Goal: Communication & Community: Answer question/provide support

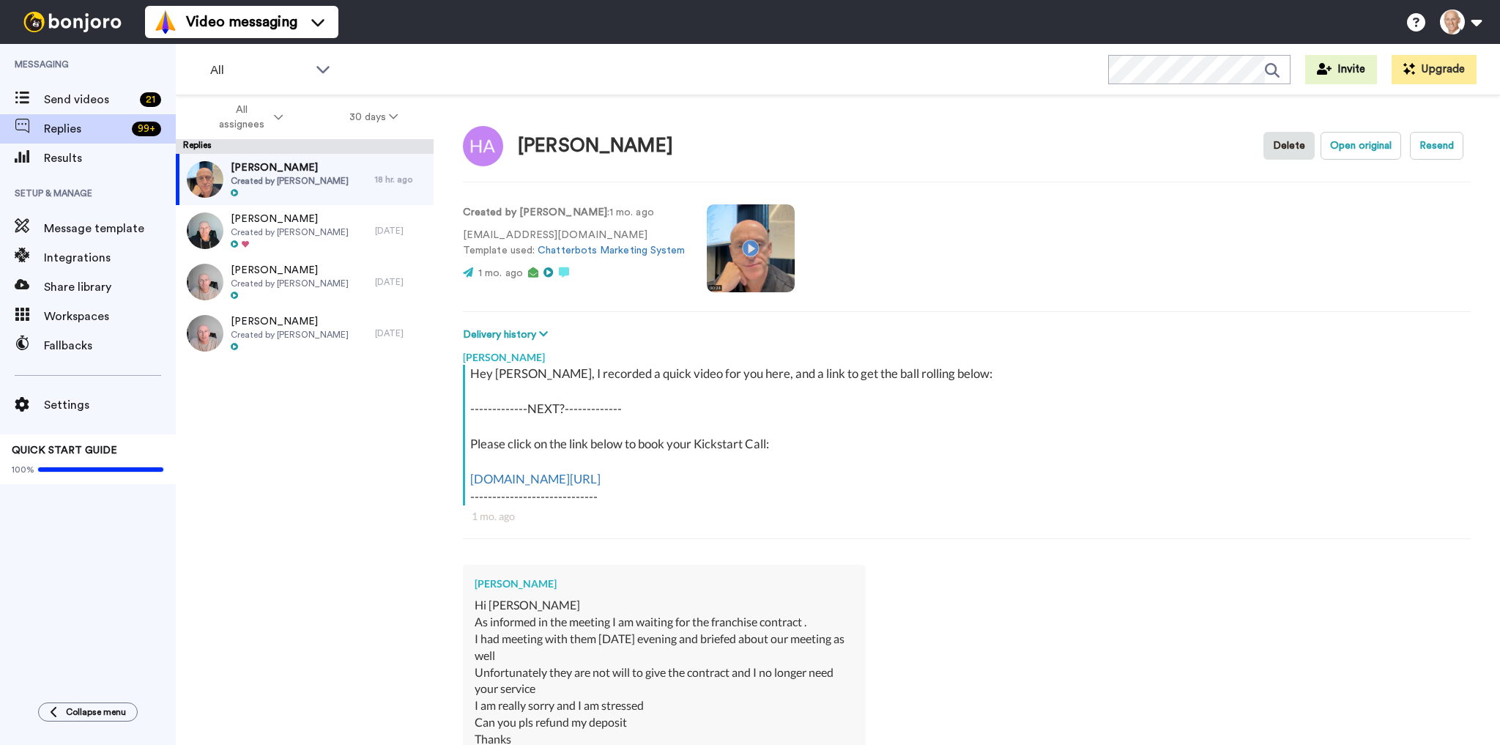
scroll to position [873, 0]
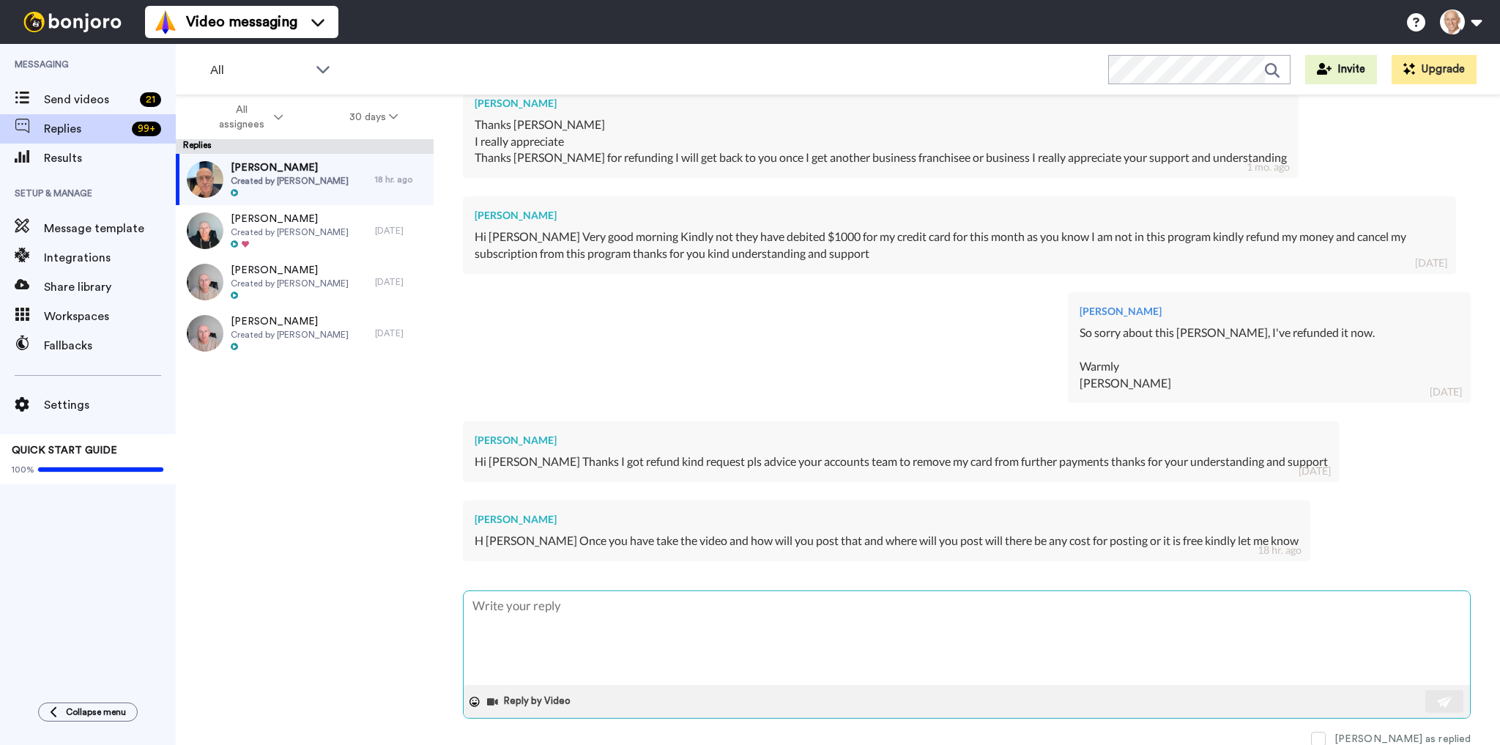
type textarea "x"
click at [611, 623] on textarea at bounding box center [967, 638] width 1006 height 94
type textarea "H"
type textarea "x"
type textarea "He"
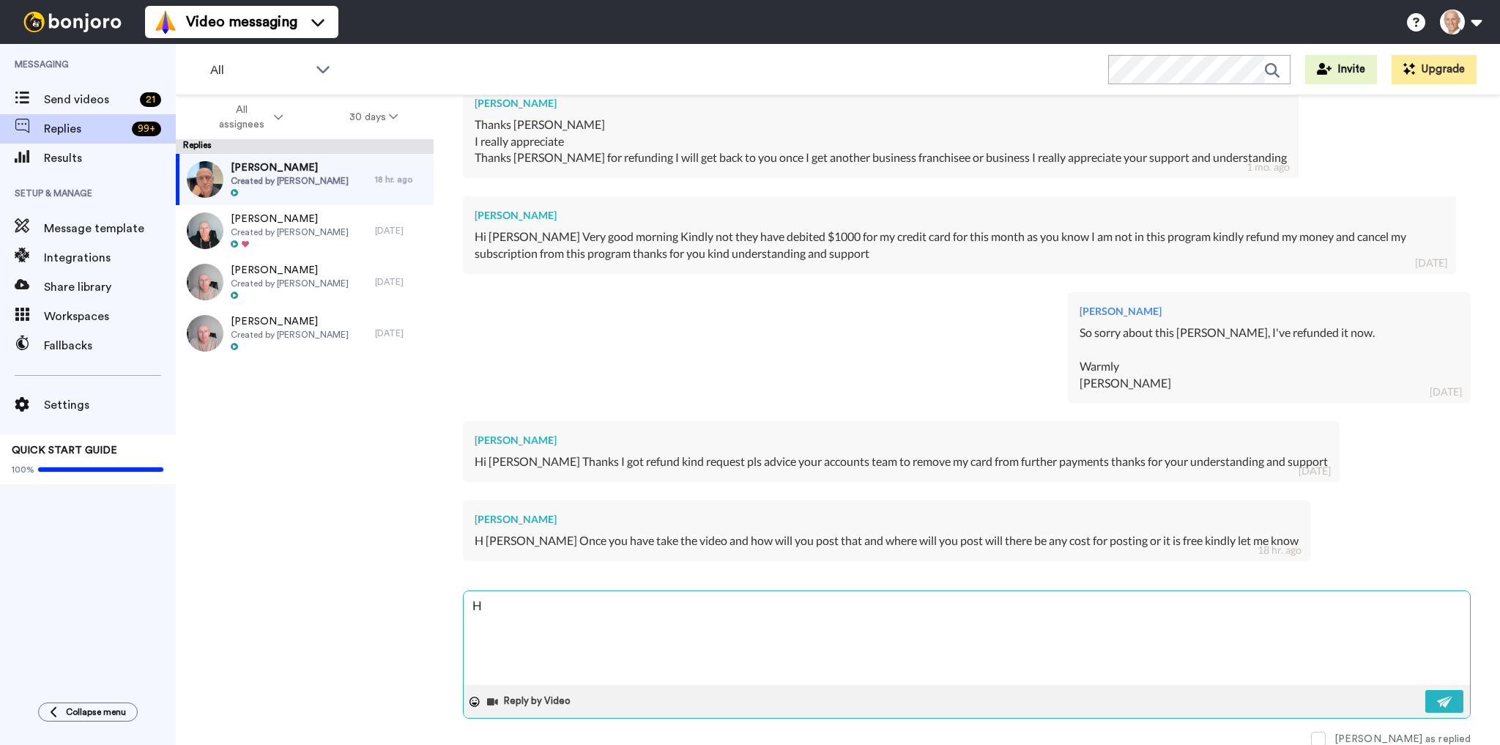
type textarea "x"
type textarea "Hem"
type textarea "x"
type textarea "Hema"
type textarea "x"
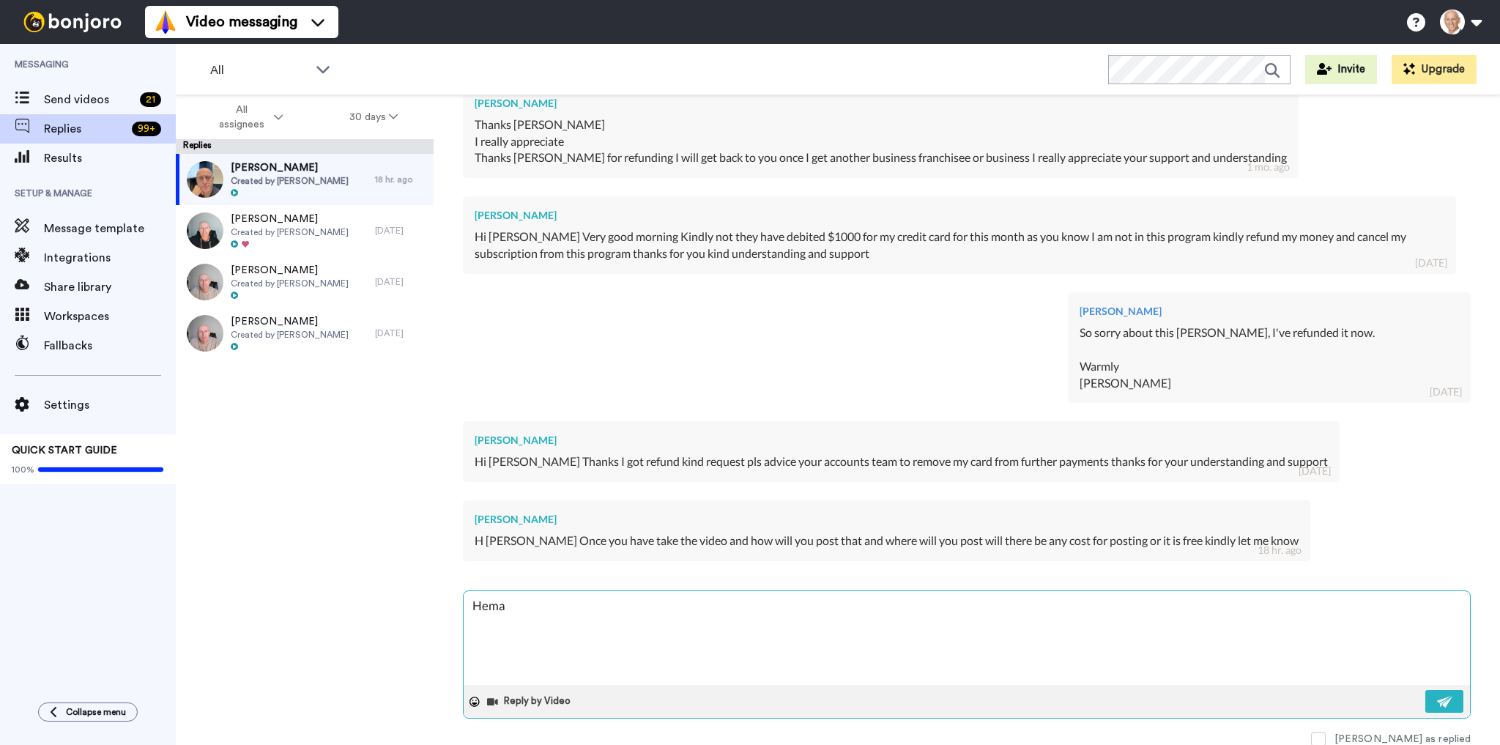
type textarea "Heman"
type textarea "x"
type textarea "Hemant"
type textarea "x"
type textarea "[PERSON_NAME]"
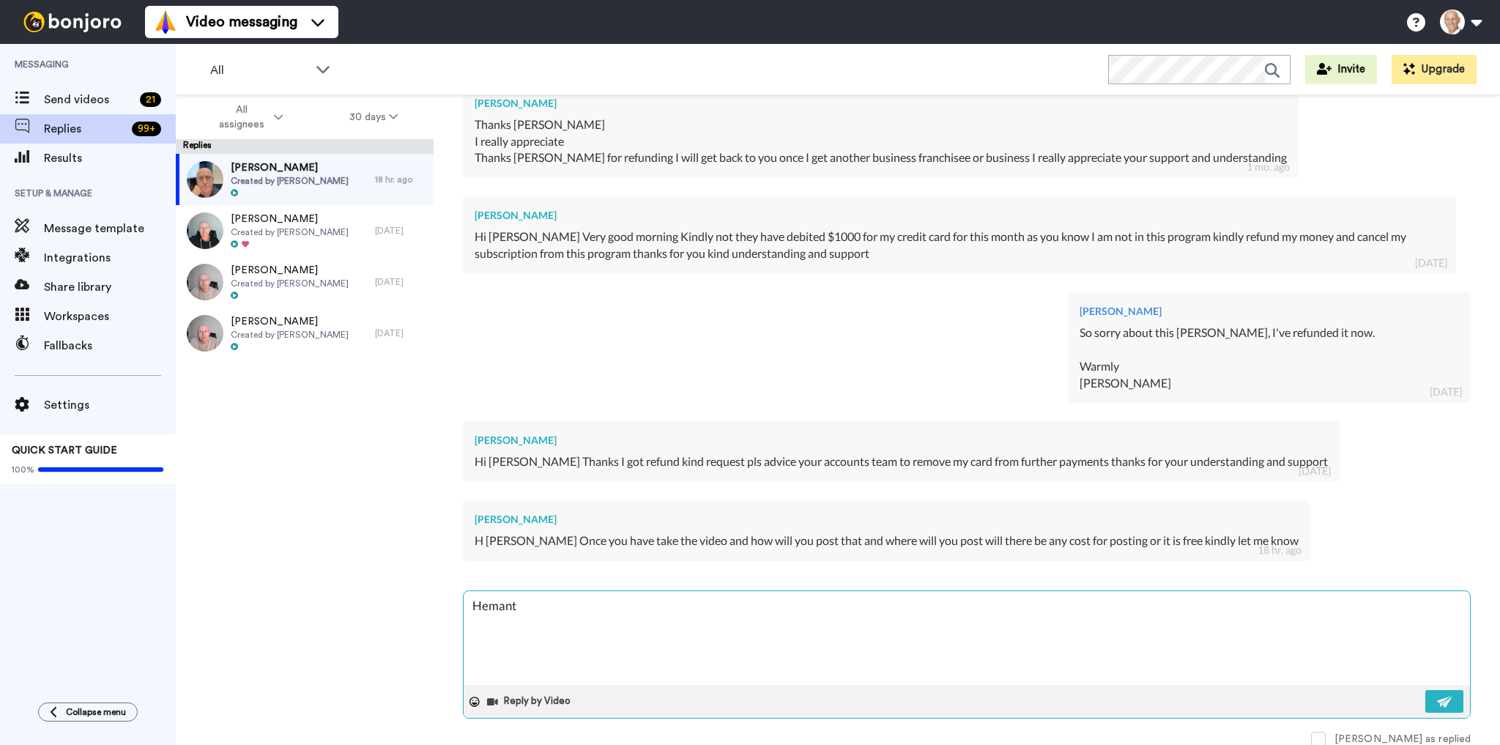
type textarea "x"
type textarea "[PERSON_NAME],"
type textarea "x"
type textarea "[PERSON_NAME],"
type textarea "x"
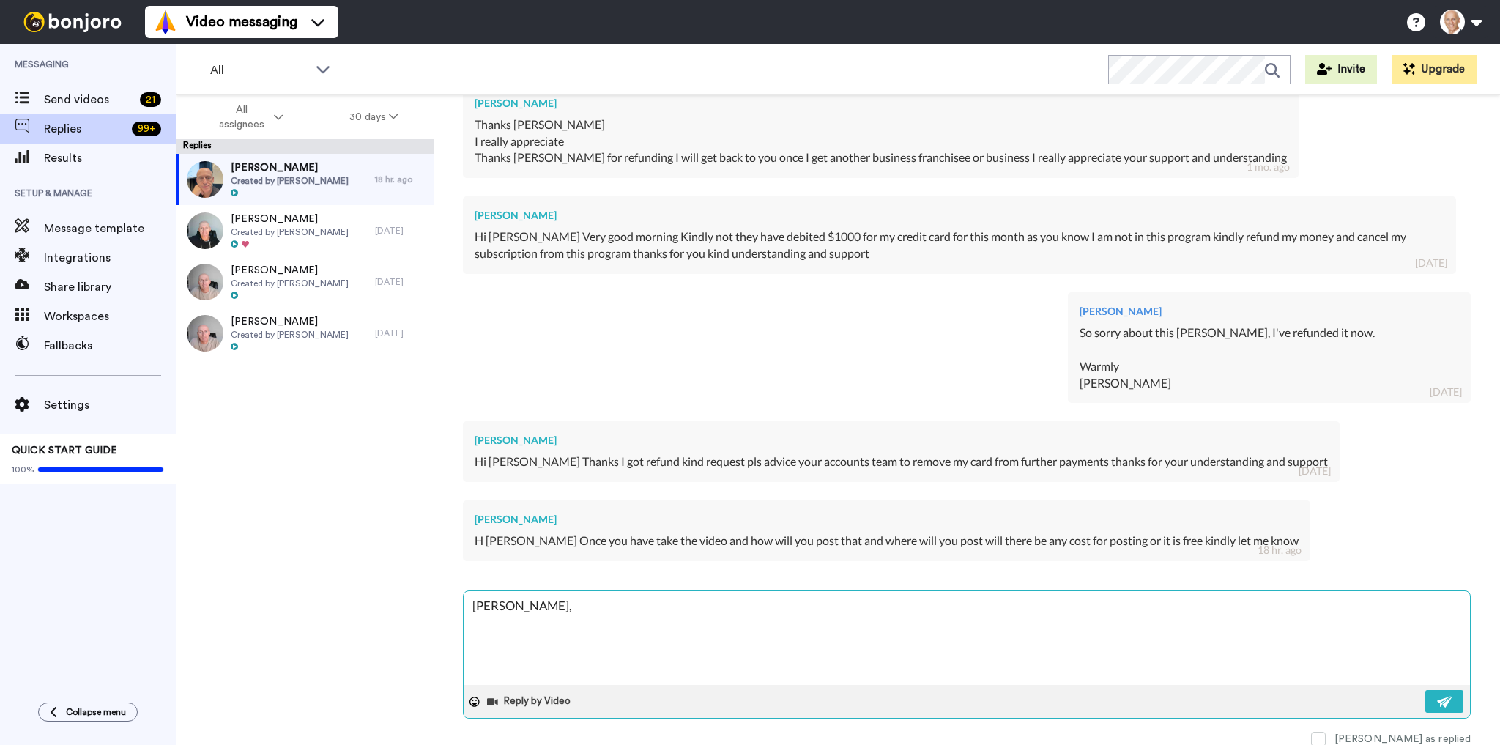
type textarea "[PERSON_NAME], y"
type textarea "x"
type textarea "[PERSON_NAME], yo"
type textarea "x"
type textarea "[PERSON_NAME], you"
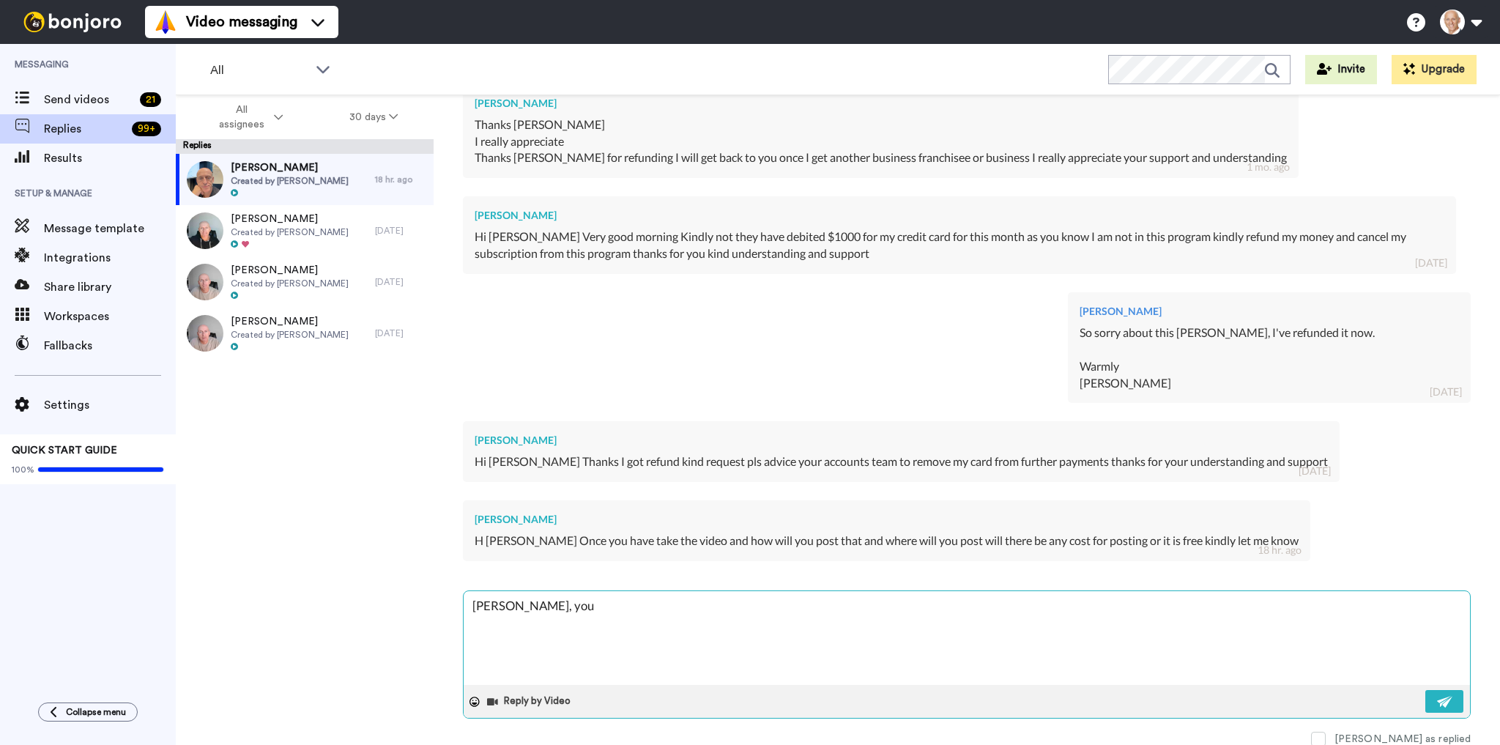
type textarea "x"
type textarea "[PERSON_NAME], you'"
type textarea "x"
type textarea "[PERSON_NAME], you'r"
type textarea "x"
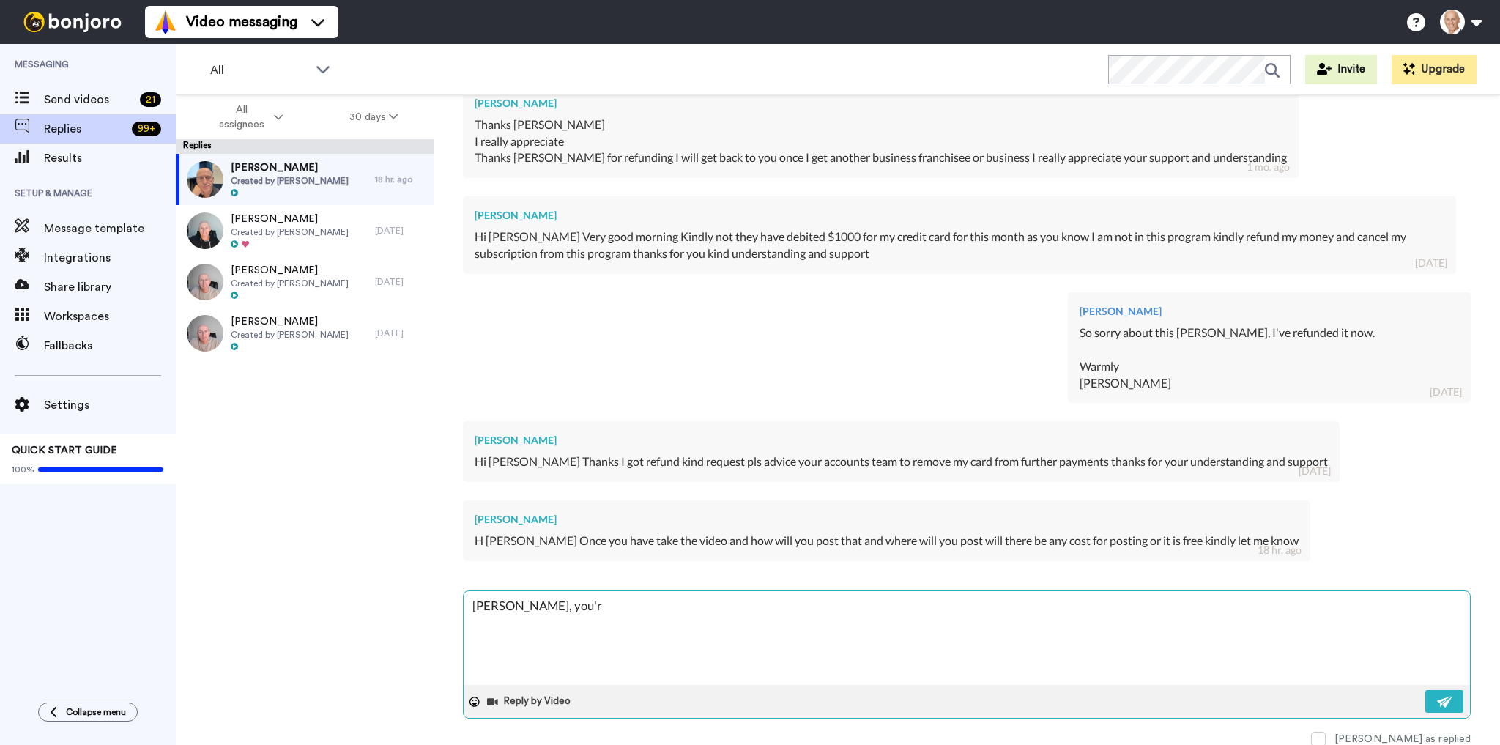
type textarea "[PERSON_NAME], you're"
type textarea "x"
type textarea "[PERSON_NAME], you're"
type textarea "x"
type textarea "[PERSON_NAME], you're n"
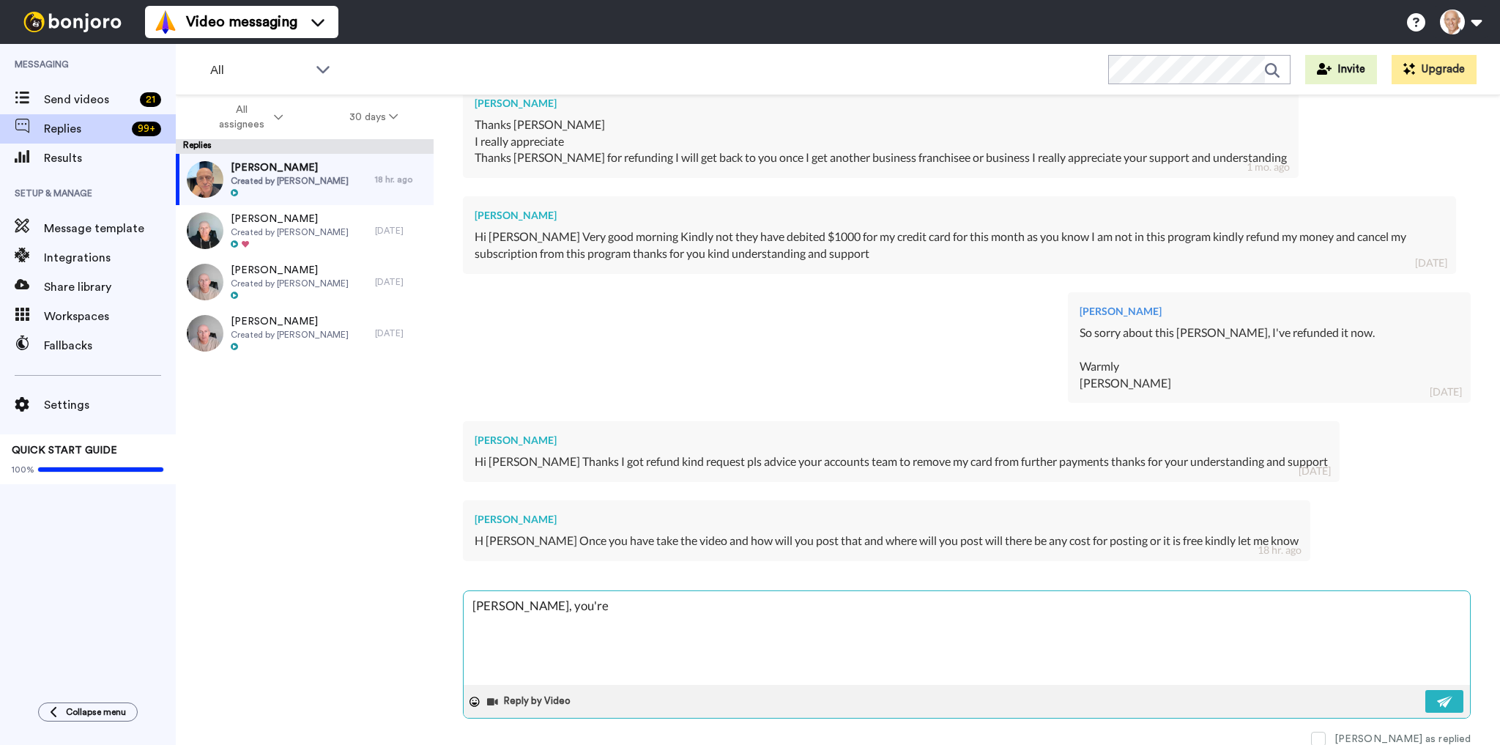
type textarea "x"
type textarea "[PERSON_NAME], you're no"
type textarea "x"
type textarea "[PERSON_NAME], you're not"
type textarea "x"
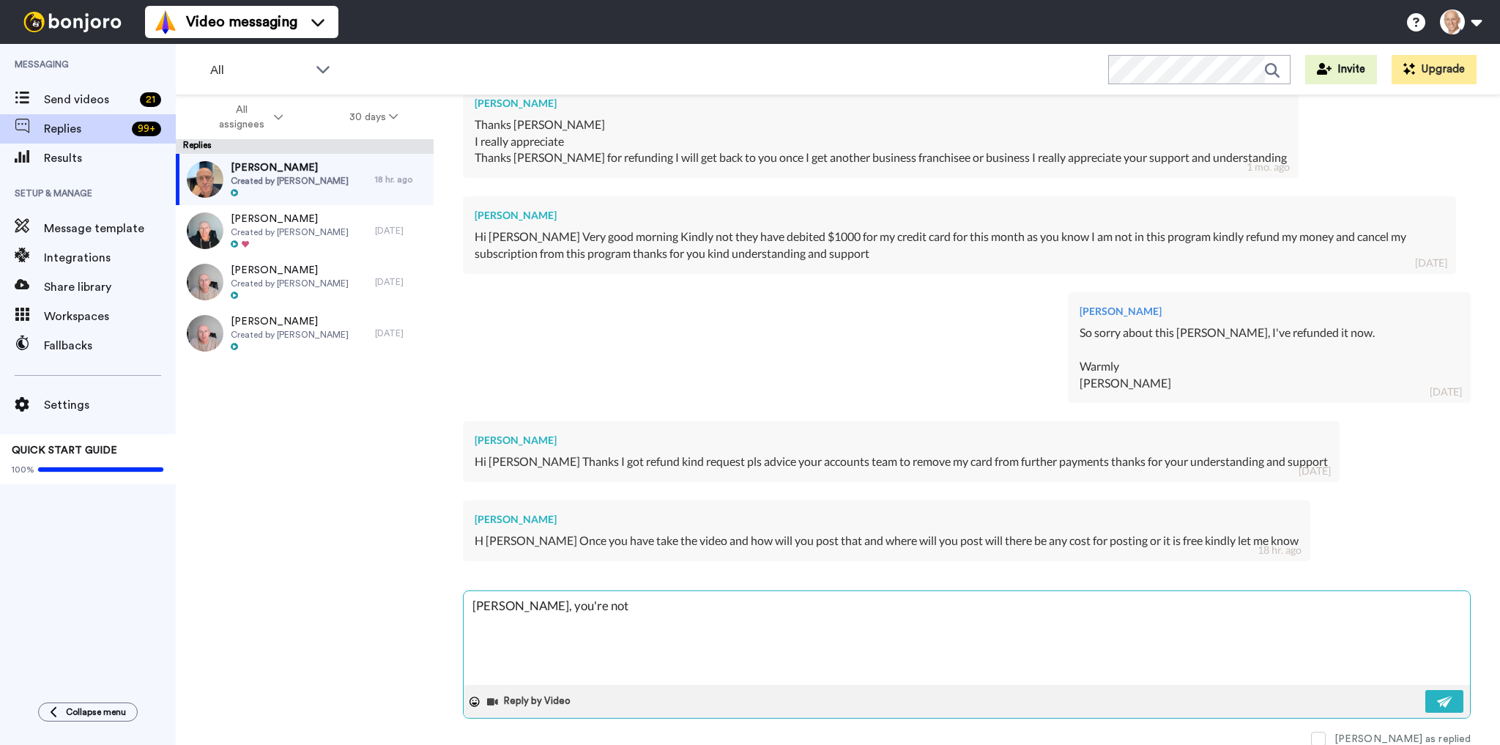
type textarea "[PERSON_NAME], you're not"
type textarea "x"
type textarea "[PERSON_NAME], you're not i"
type textarea "x"
type textarea "[PERSON_NAME], you're not in"
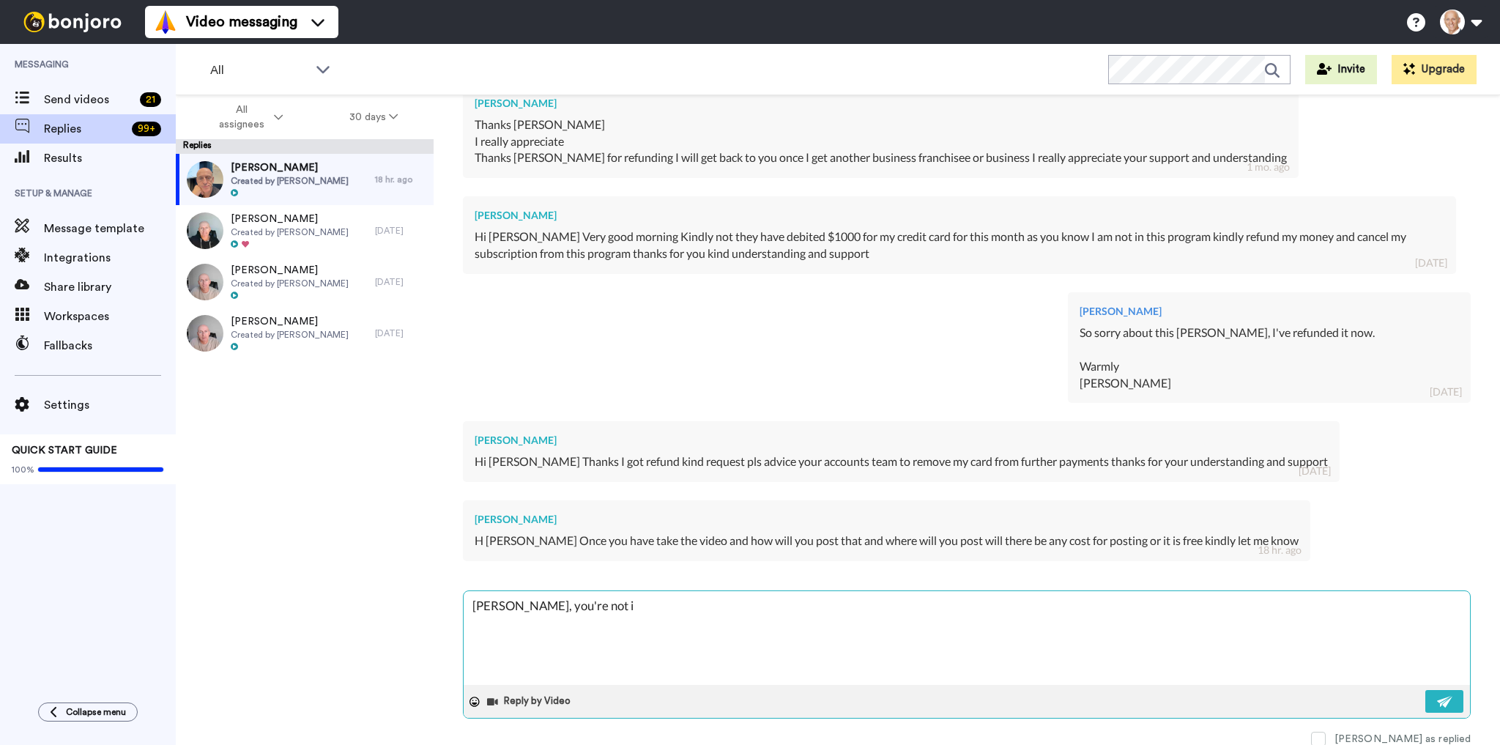
type textarea "x"
type textarea "[PERSON_NAME], you're not in"
type textarea "x"
type textarea "[PERSON_NAME], you're not in ,"
type textarea "x"
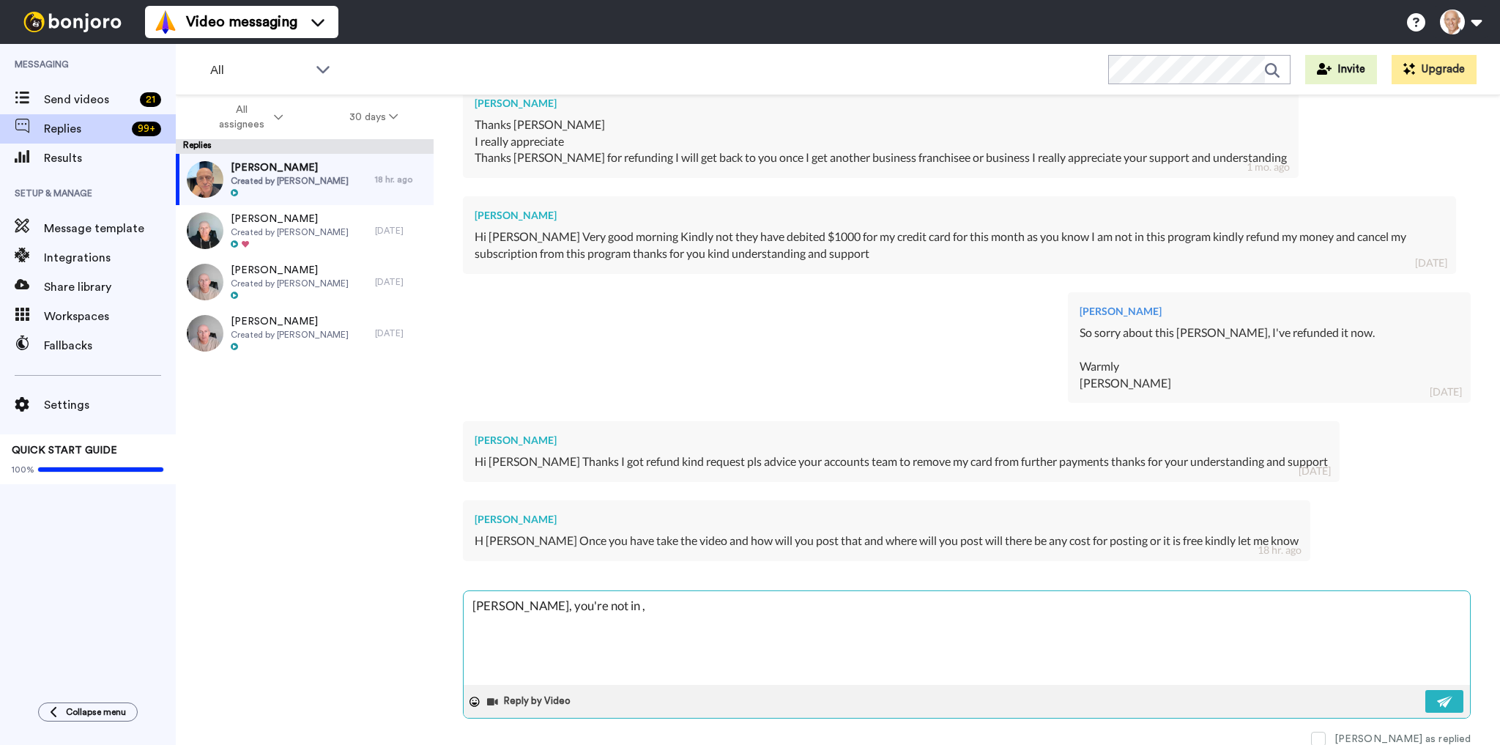
type textarea "[PERSON_NAME], you're not in ,m"
type textarea "x"
type textarea "[PERSON_NAME], you're not in ,m"
type textarea "x"
type textarea "[PERSON_NAME], you're not in ,m"
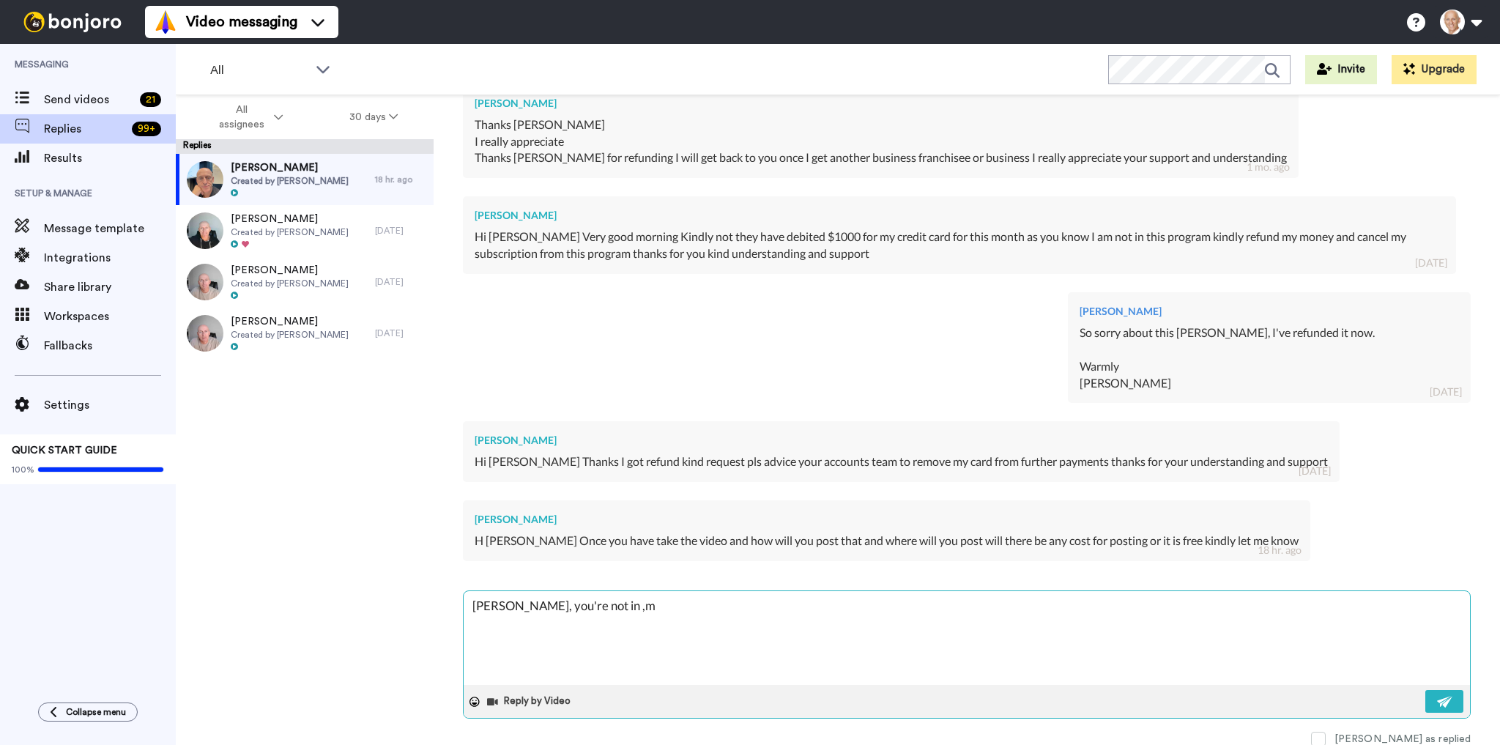
type textarea "x"
type textarea "[PERSON_NAME], you're not in ,"
type textarea "x"
type textarea "[PERSON_NAME], you're not in"
type textarea "x"
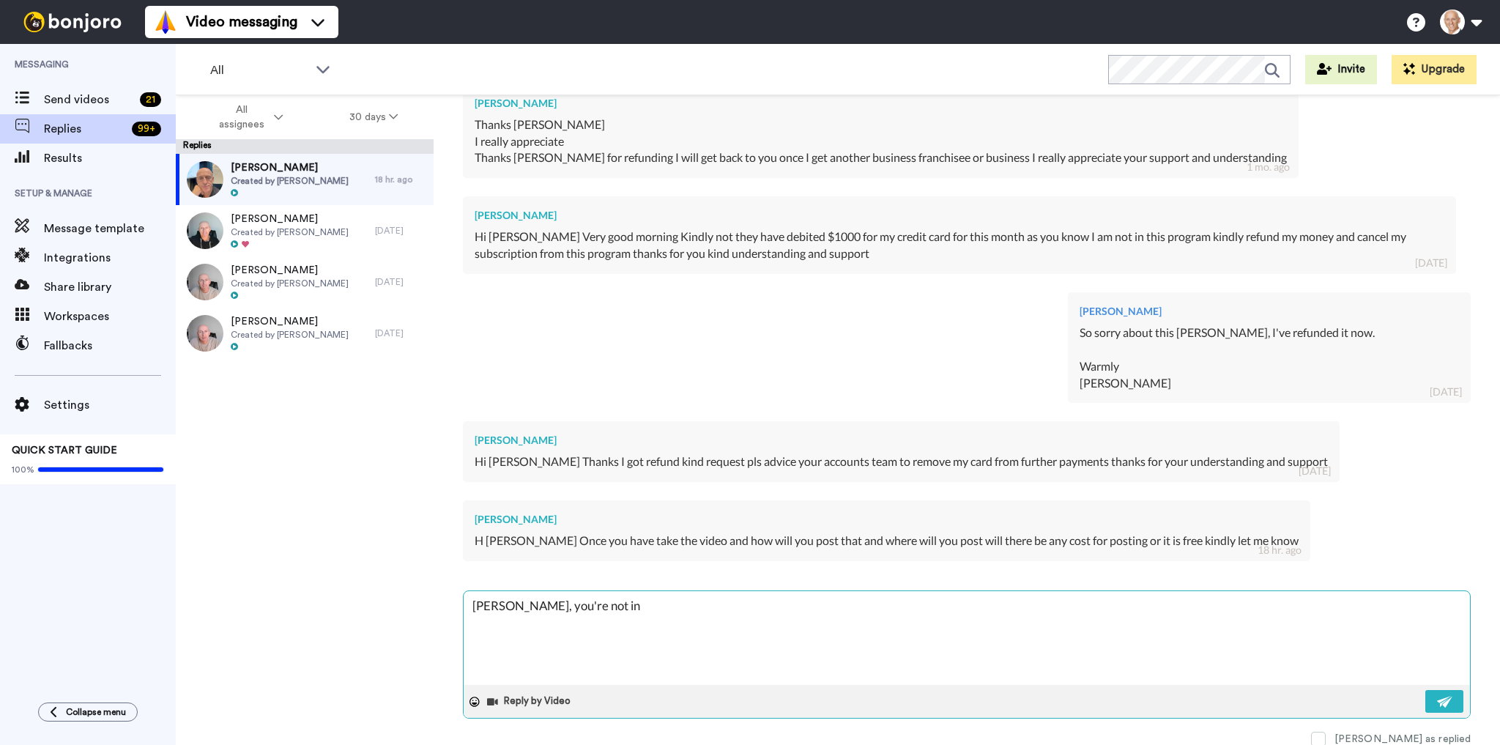
type textarea "[PERSON_NAME], you're not in"
type textarea "x"
type textarea "[PERSON_NAME], you're not in m"
type textarea "x"
type textarea "[PERSON_NAME], you're not in"
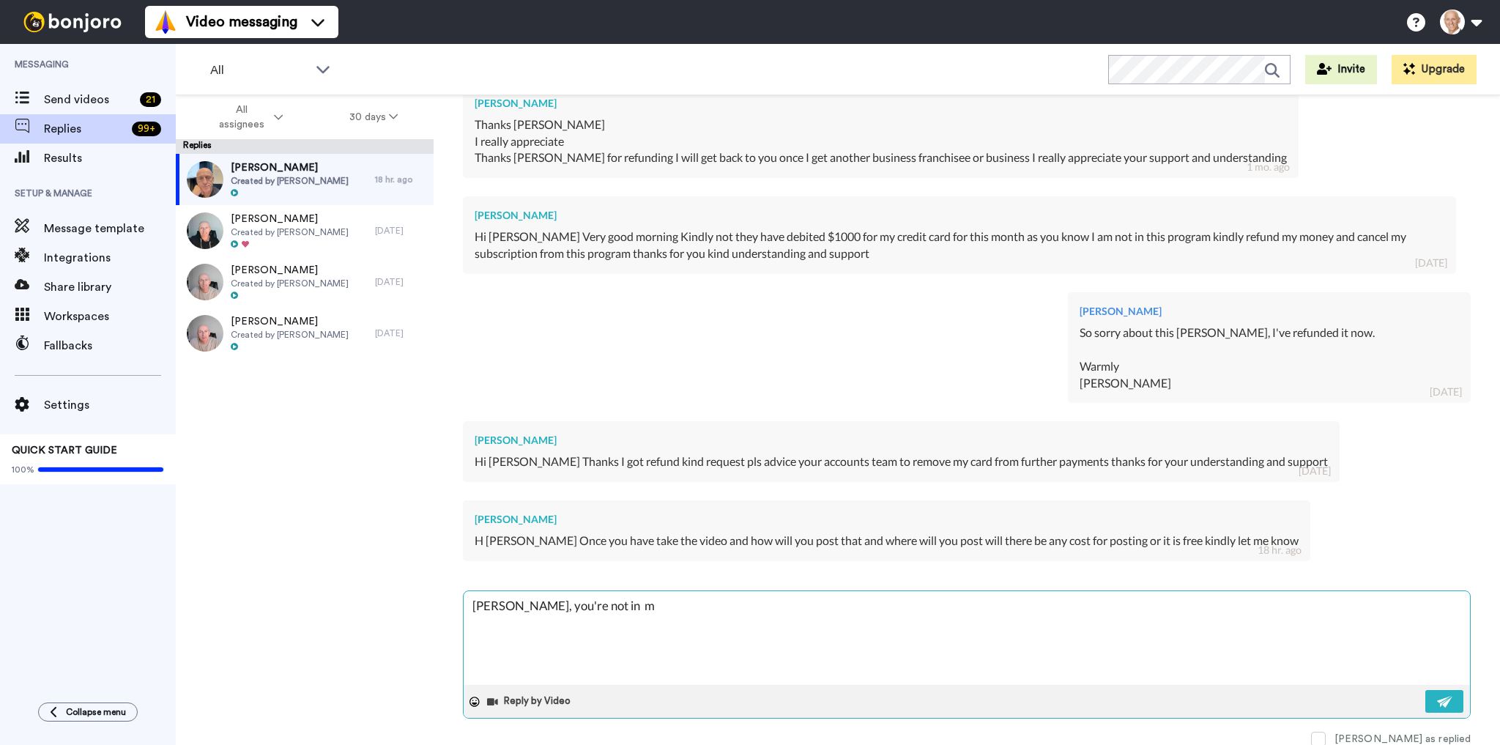
type textarea "x"
type textarea "[PERSON_NAME], you're not in"
type textarea "x"
type textarea "[PERSON_NAME], you're not in y"
type textarea "x"
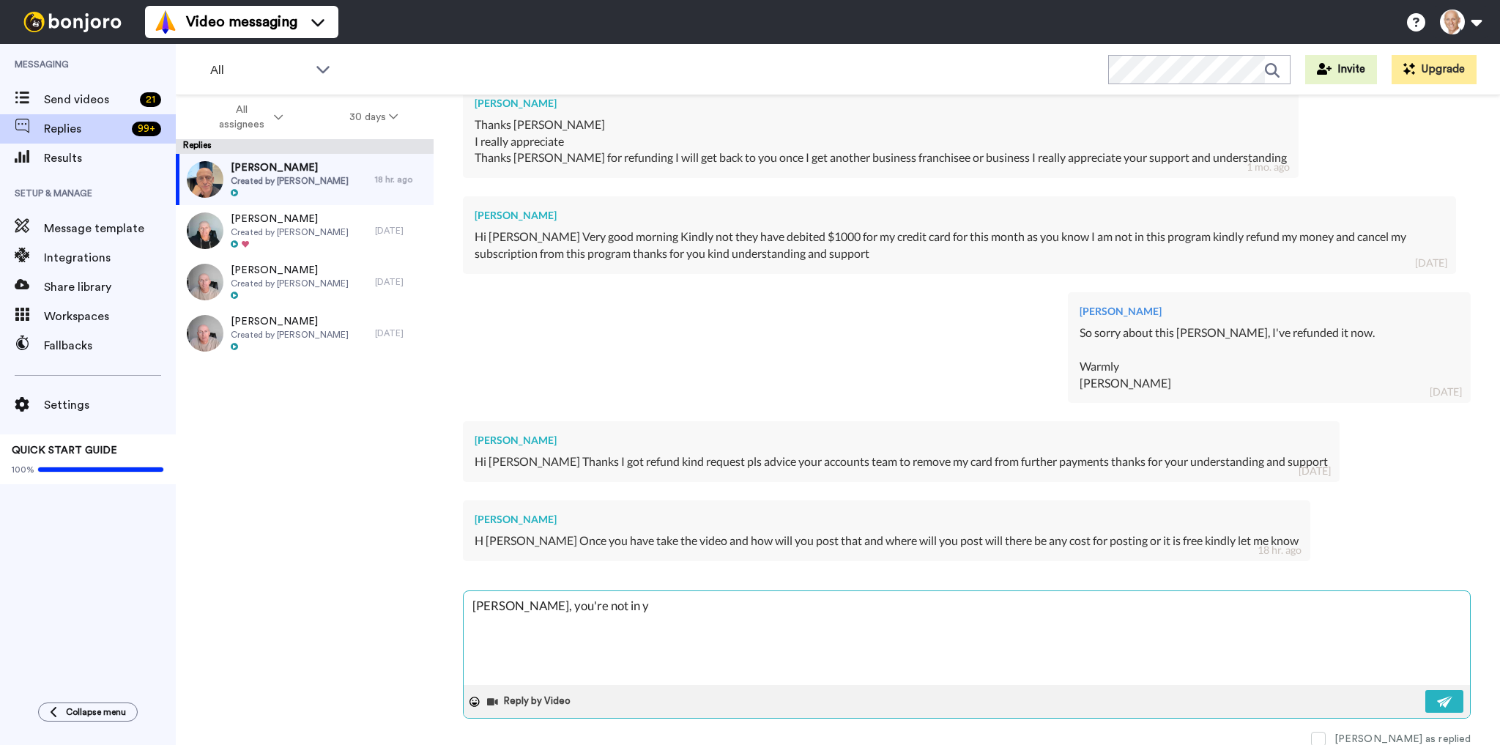
type textarea "[PERSON_NAME], you're not in y"
type textarea "x"
type textarea "[PERSON_NAME], you're not in y"
type textarea "x"
type textarea "[PERSON_NAME], you're not in"
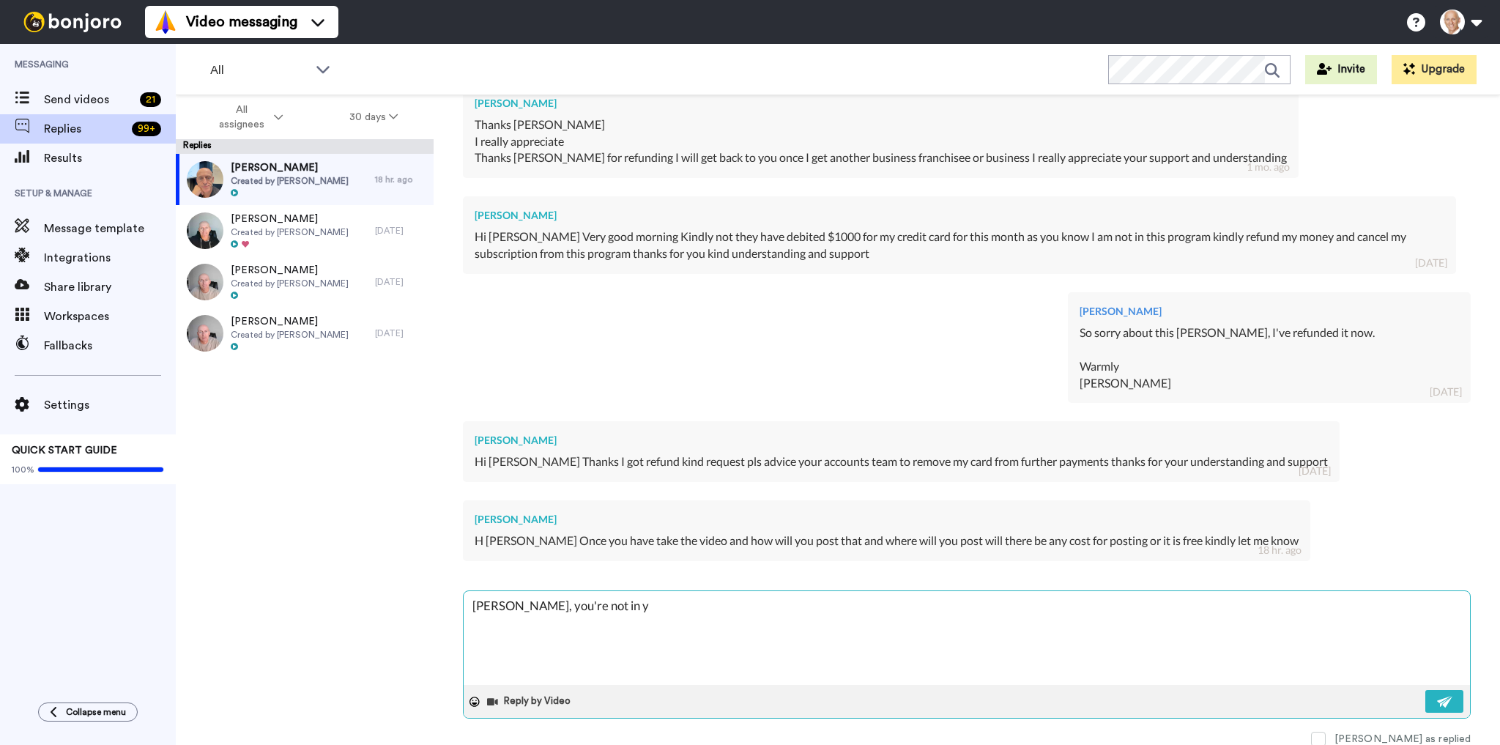
type textarea "x"
type textarea "[PERSON_NAME], you're not in m"
type textarea "x"
type textarea "[PERSON_NAME], you're not in my"
type textarea "x"
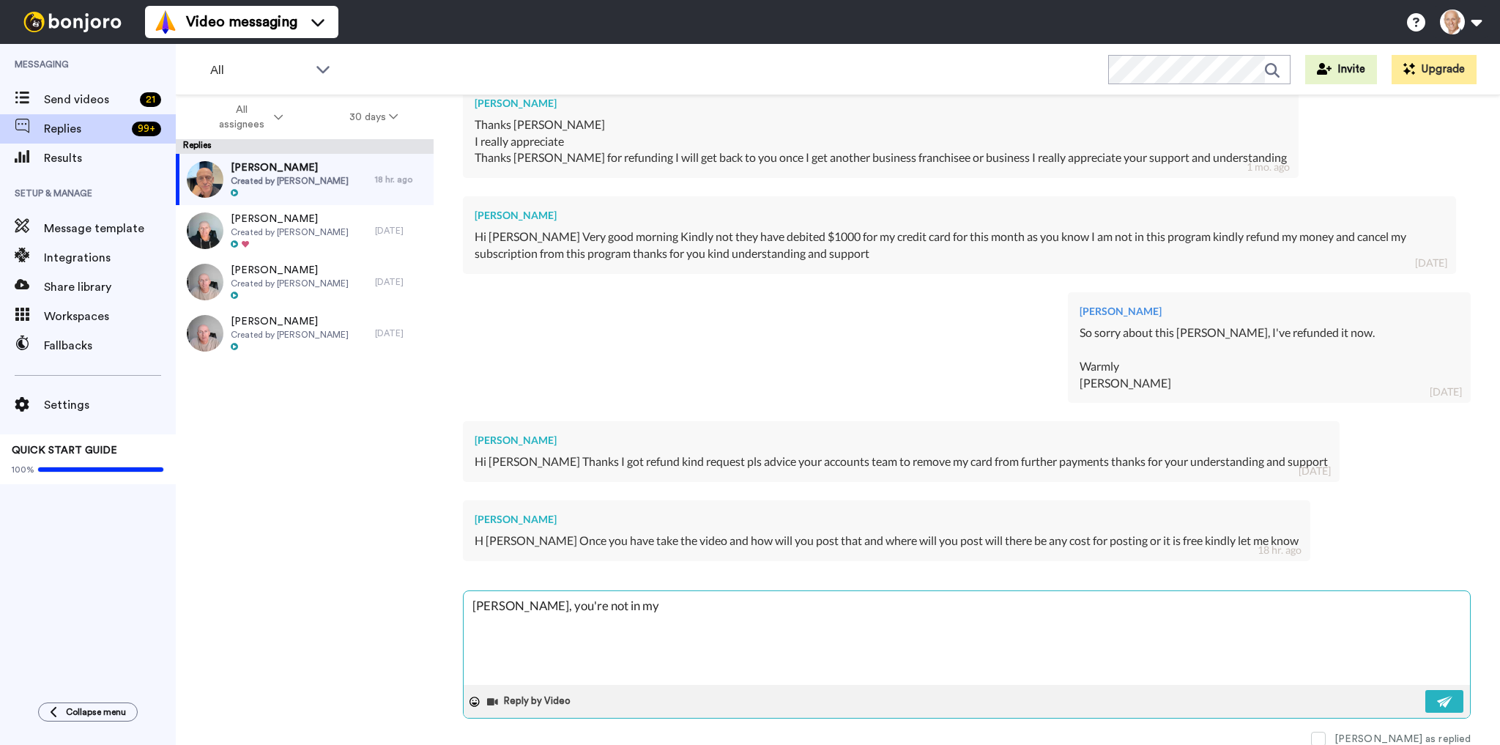
type textarea "[PERSON_NAME], you're not in my"
type textarea "x"
type textarea "[PERSON_NAME], you're not in my p"
type textarea "x"
type textarea "[PERSON_NAME], you're not in my pr"
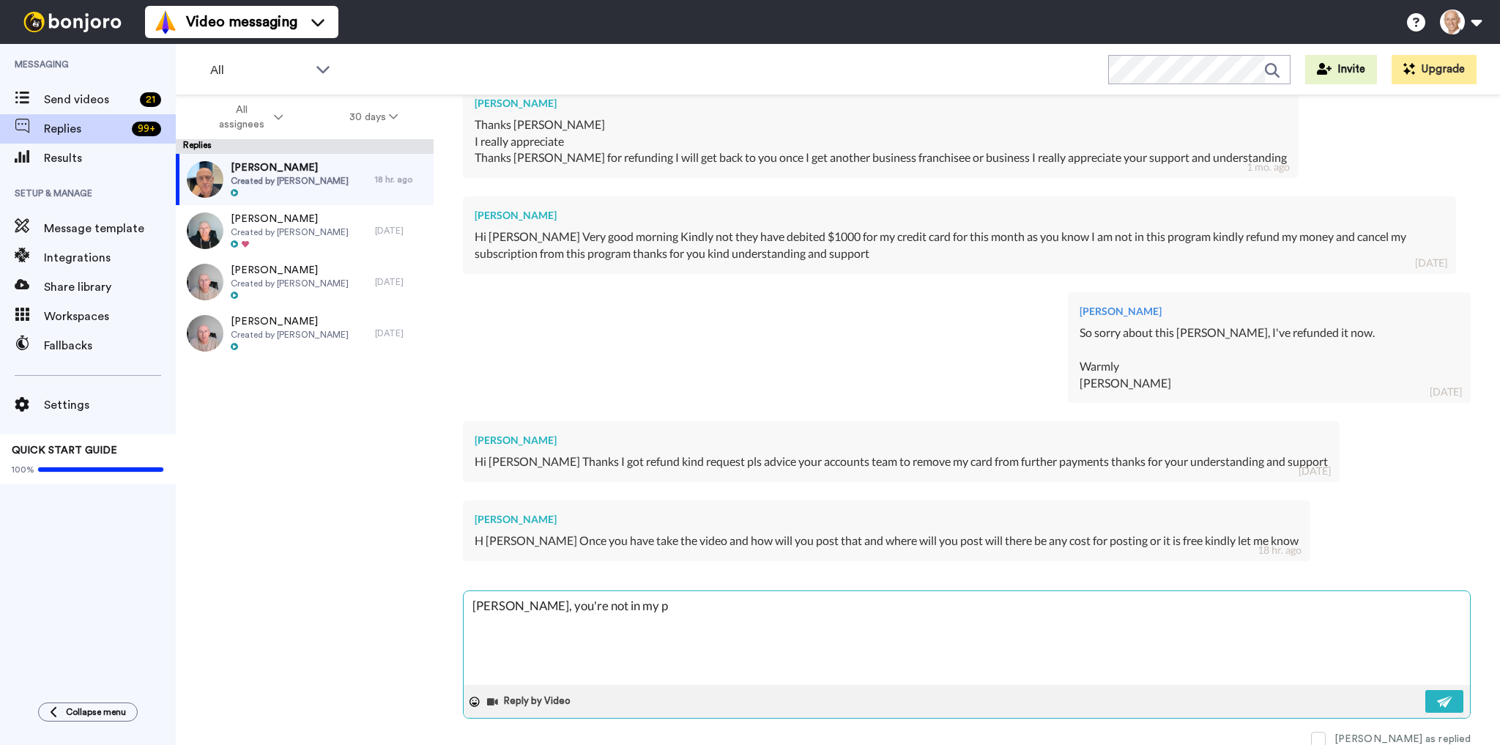
type textarea "x"
type textarea "[PERSON_NAME], you're not in my pro"
type textarea "x"
type textarea "[PERSON_NAME], you're not in my prog"
type textarea "x"
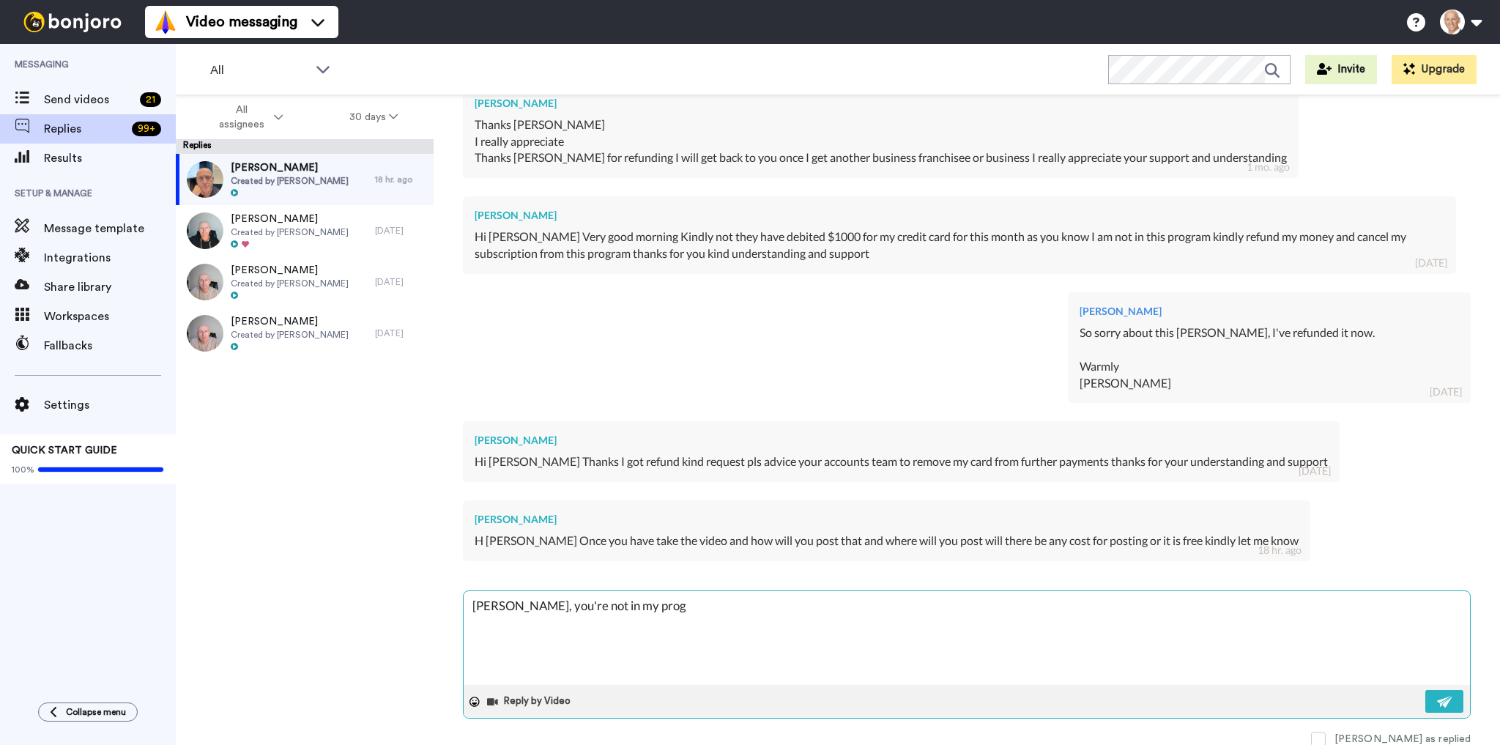
type textarea "[PERSON_NAME], you're not in my progr"
type textarea "x"
type textarea "[PERSON_NAME], you're not in my progra"
type textarea "x"
type textarea "[PERSON_NAME], you're not in my program"
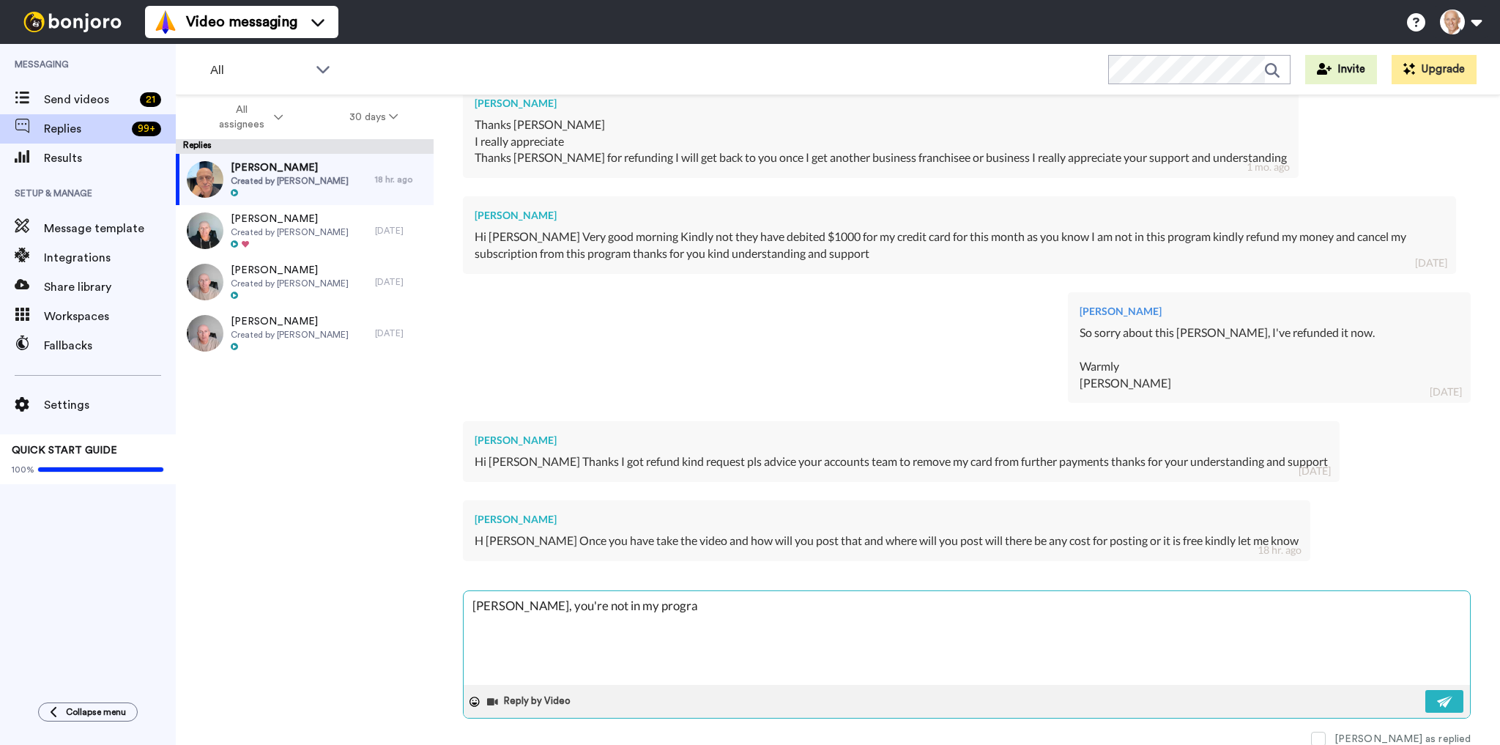
type textarea "x"
type textarea "[PERSON_NAME], you're not in my program"
type textarea "x"
type textarea "[PERSON_NAME], you're not in my program a"
type textarea "x"
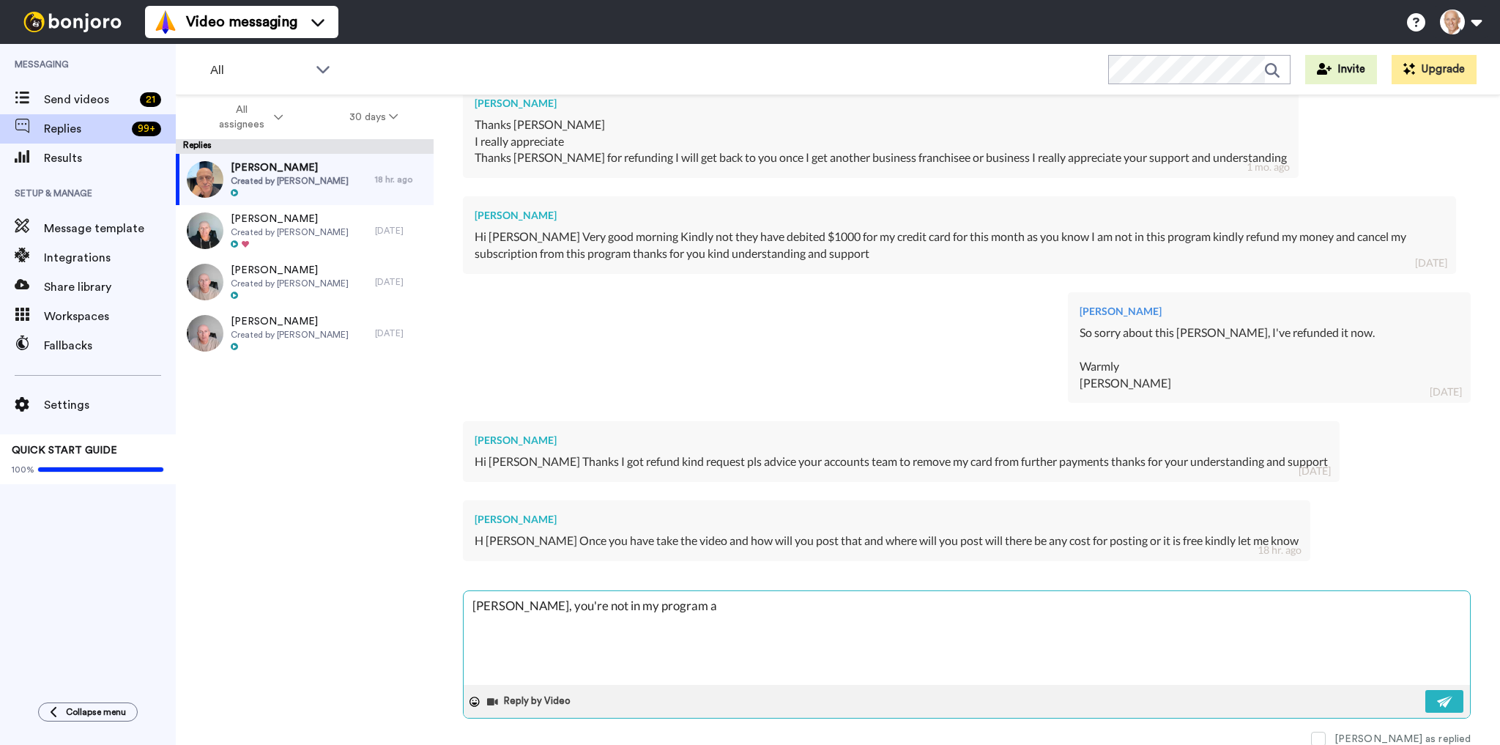
type textarea "[PERSON_NAME], you're not in my program an"
type textarea "x"
type textarea "[PERSON_NAME], you're not in my program any"
type textarea "x"
type textarea "[PERSON_NAME], you're not in my program anym"
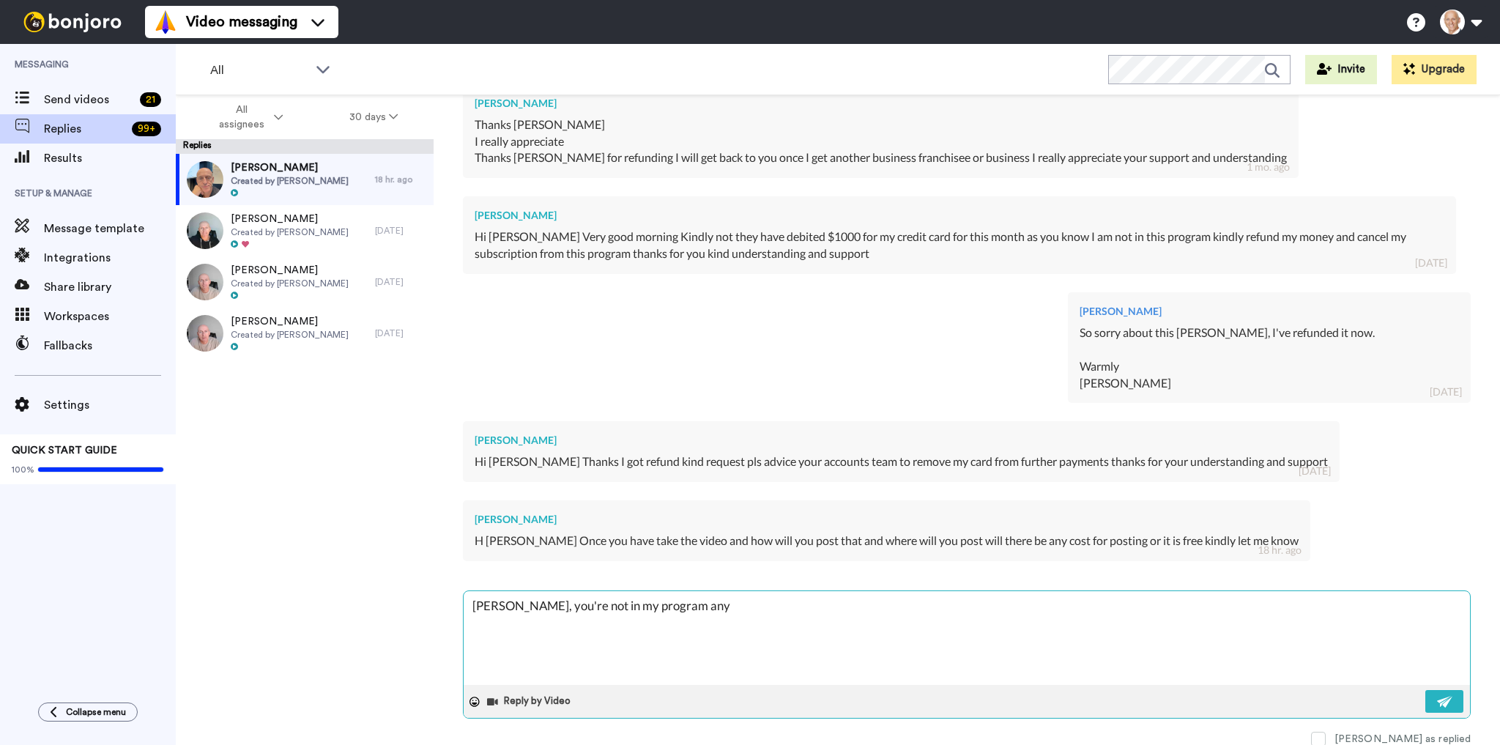
type textarea "x"
type textarea "[PERSON_NAME], you're not in my program anymo"
type textarea "x"
type textarea "[PERSON_NAME], you're not in my program anymor"
type textarea "x"
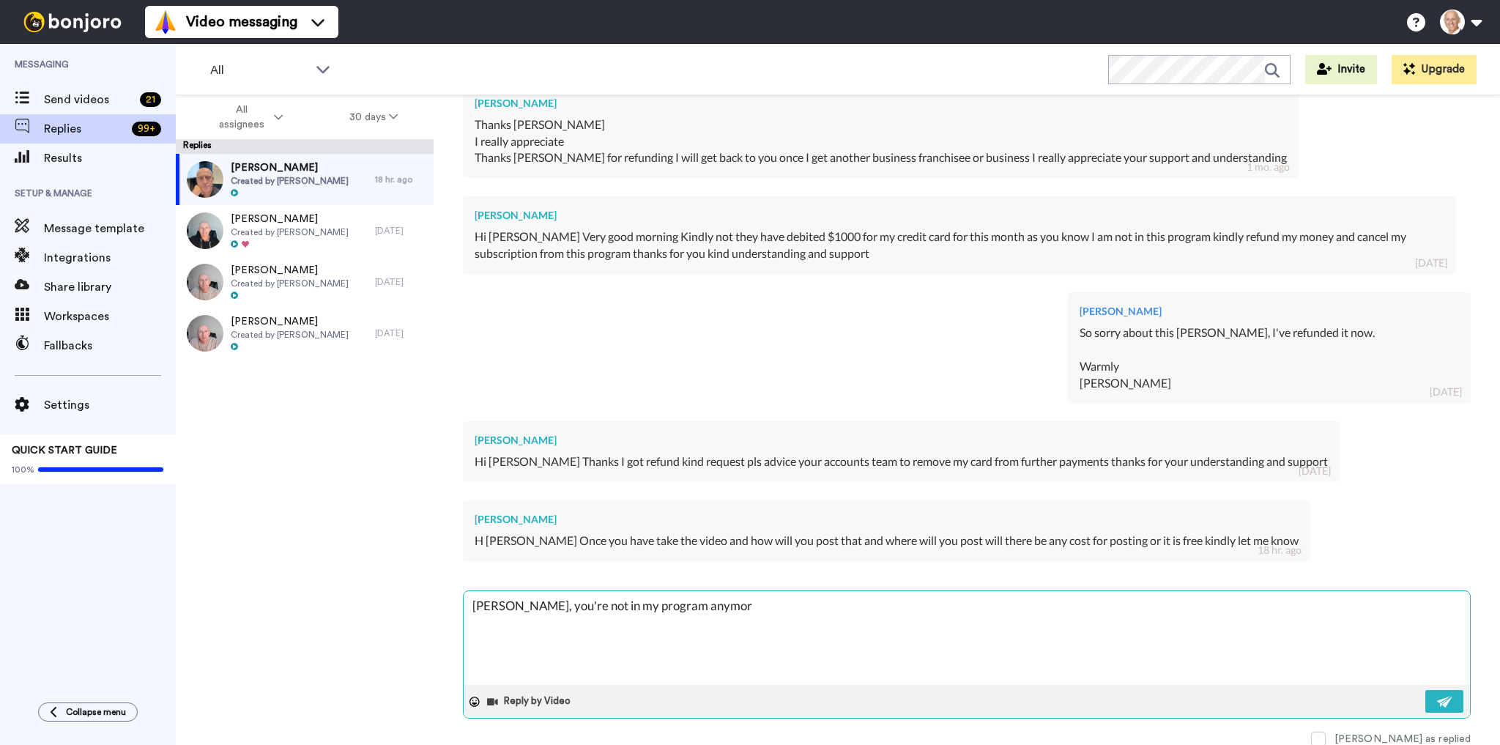
type textarea "[PERSON_NAME], you're not in my program anymore"
type textarea "x"
type textarea "[PERSON_NAME], you're not in my program anymore."
type textarea "x"
type textarea "[PERSON_NAME], you're not in my program anymore."
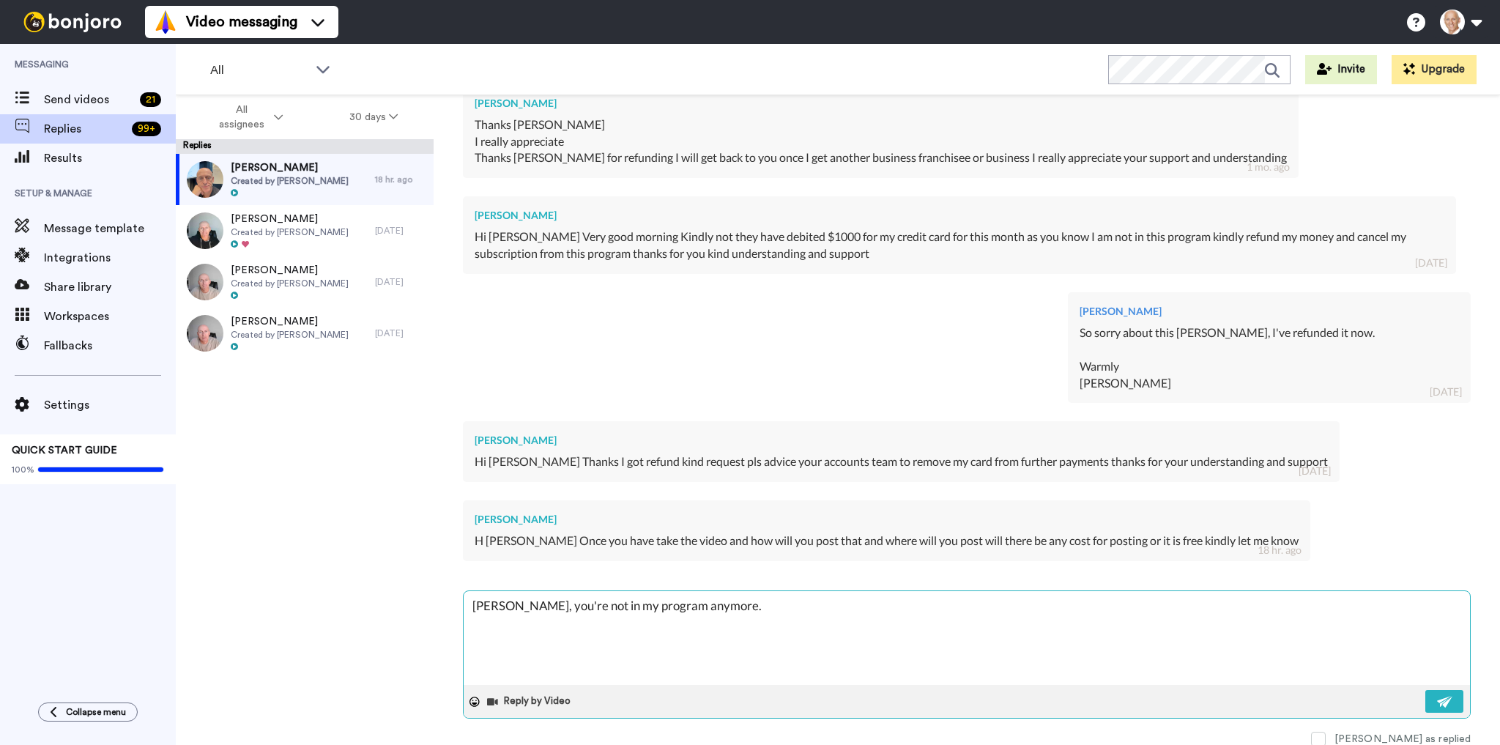
type textarea "x"
type textarea "[PERSON_NAME], you're not in my program anymore. W"
type textarea "x"
type textarea "[PERSON_NAME], you're not in my program anymore. Wh"
type textarea "x"
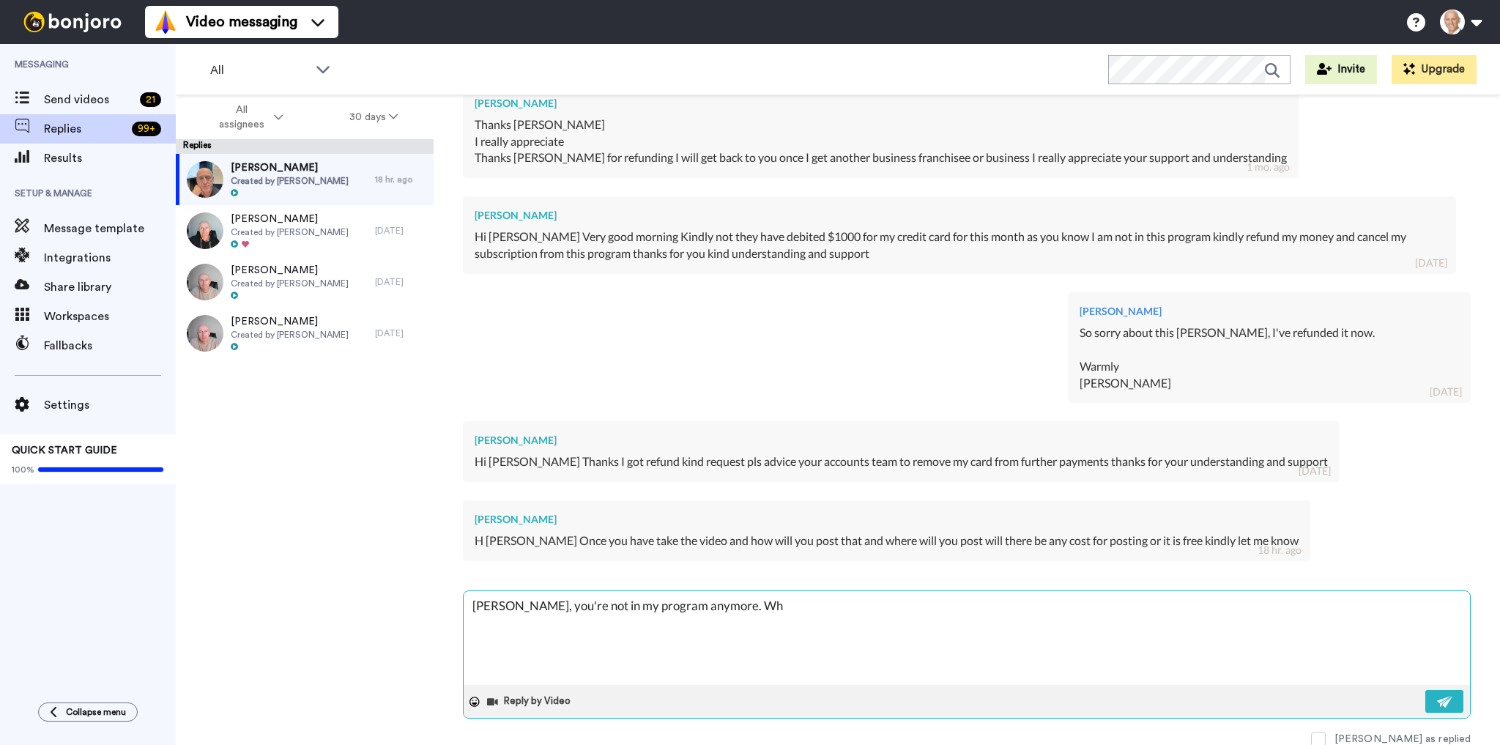
type textarea "[PERSON_NAME], you're not in my program anymore. Why"
type textarea "x"
type textarea "[PERSON_NAME], you're not in my program anymore. Why"
type textarea "x"
type textarea "[PERSON_NAME], you're not in my program anymore. Why a"
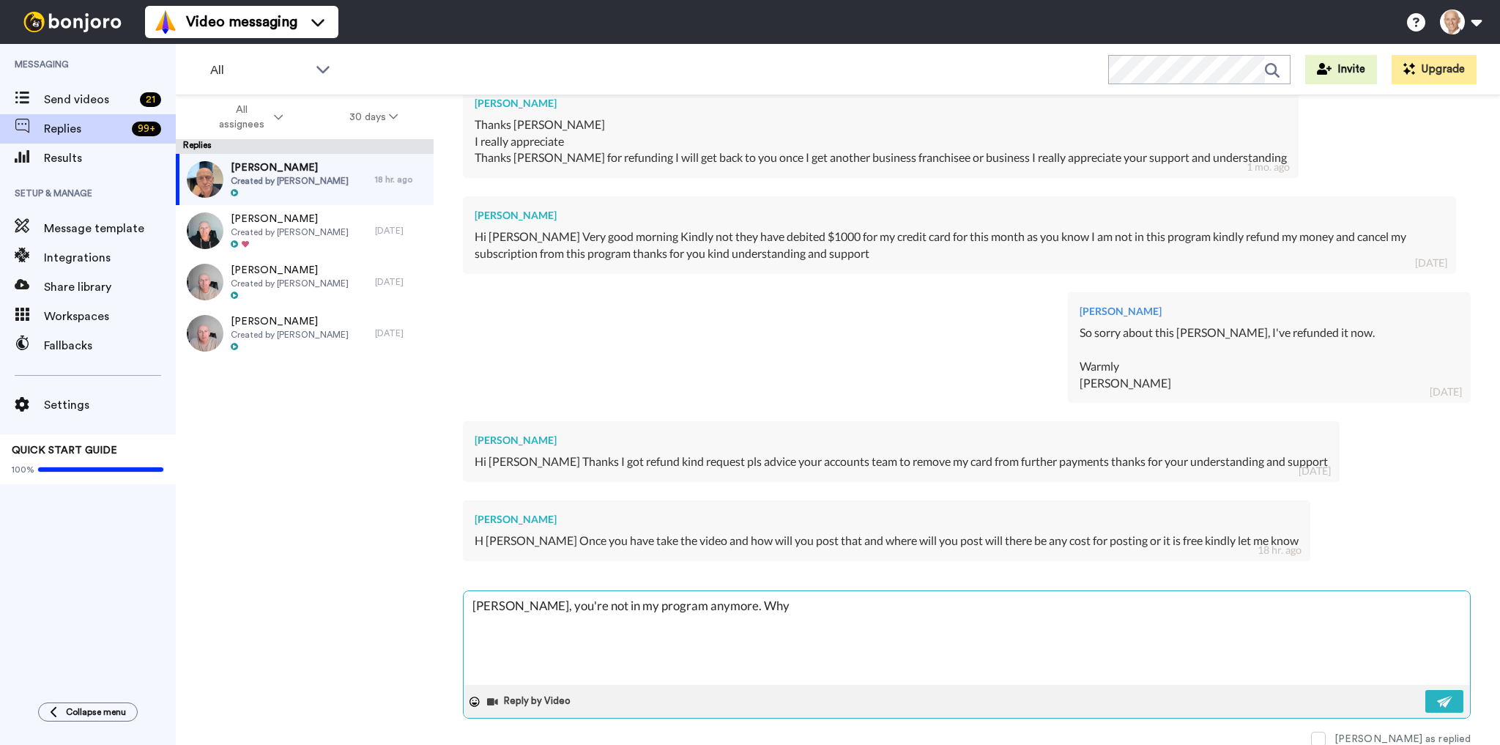
type textarea "x"
type textarea "[PERSON_NAME], you're not in my program anymore. Why ar"
type textarea "x"
type textarea "[PERSON_NAME], you're not in my program anymore. Why are"
type textarea "x"
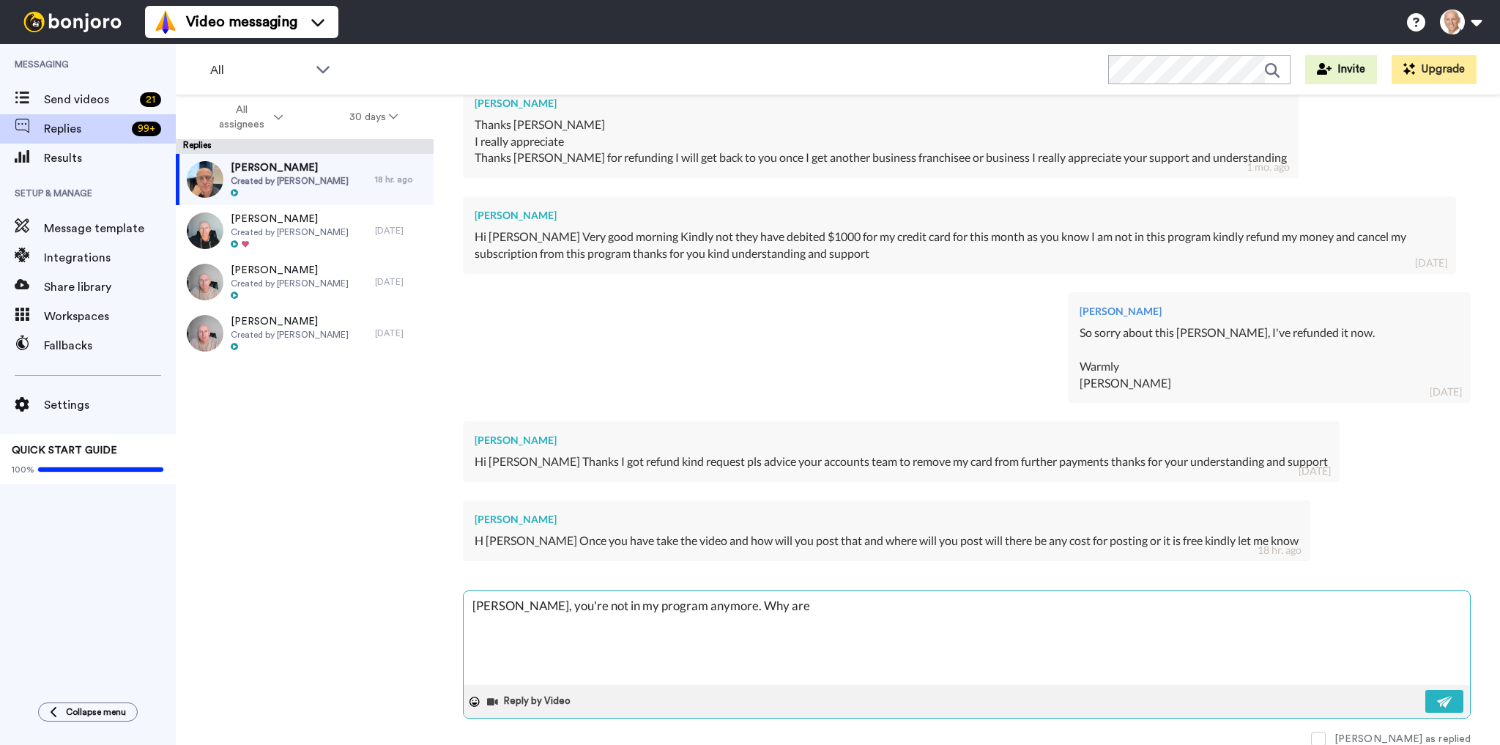
type textarea "[PERSON_NAME], you're not in my program anymore. Why are"
type textarea "x"
type textarea "[PERSON_NAME], you're not in my program anymore. Why are y"
type textarea "x"
type textarea "[PERSON_NAME], you're not in my program anymore. Why are yo"
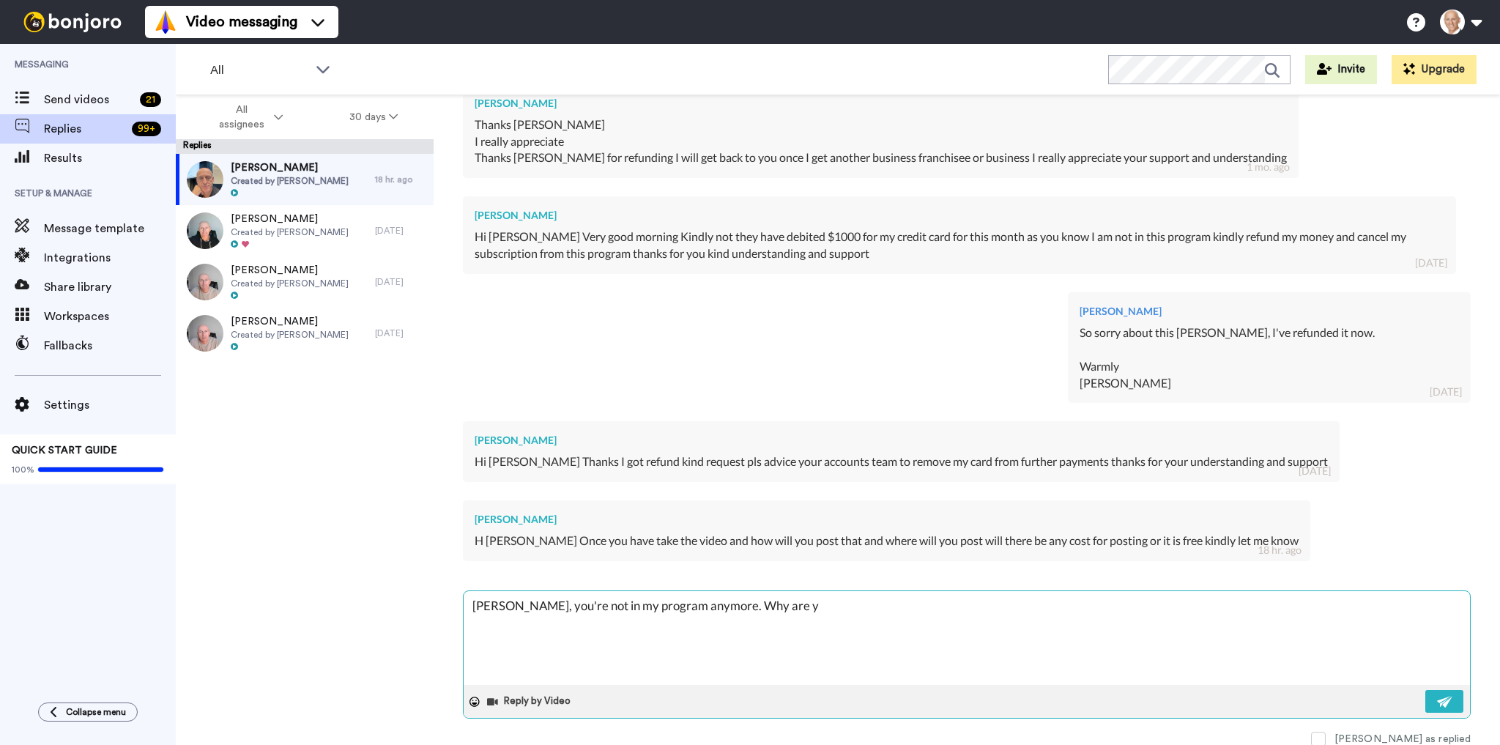
type textarea "x"
type textarea "[PERSON_NAME], you're not in my program anymore. Why are you"
type textarea "x"
type textarea "[PERSON_NAME], you're not in my program anymore. Why are you"
type textarea "x"
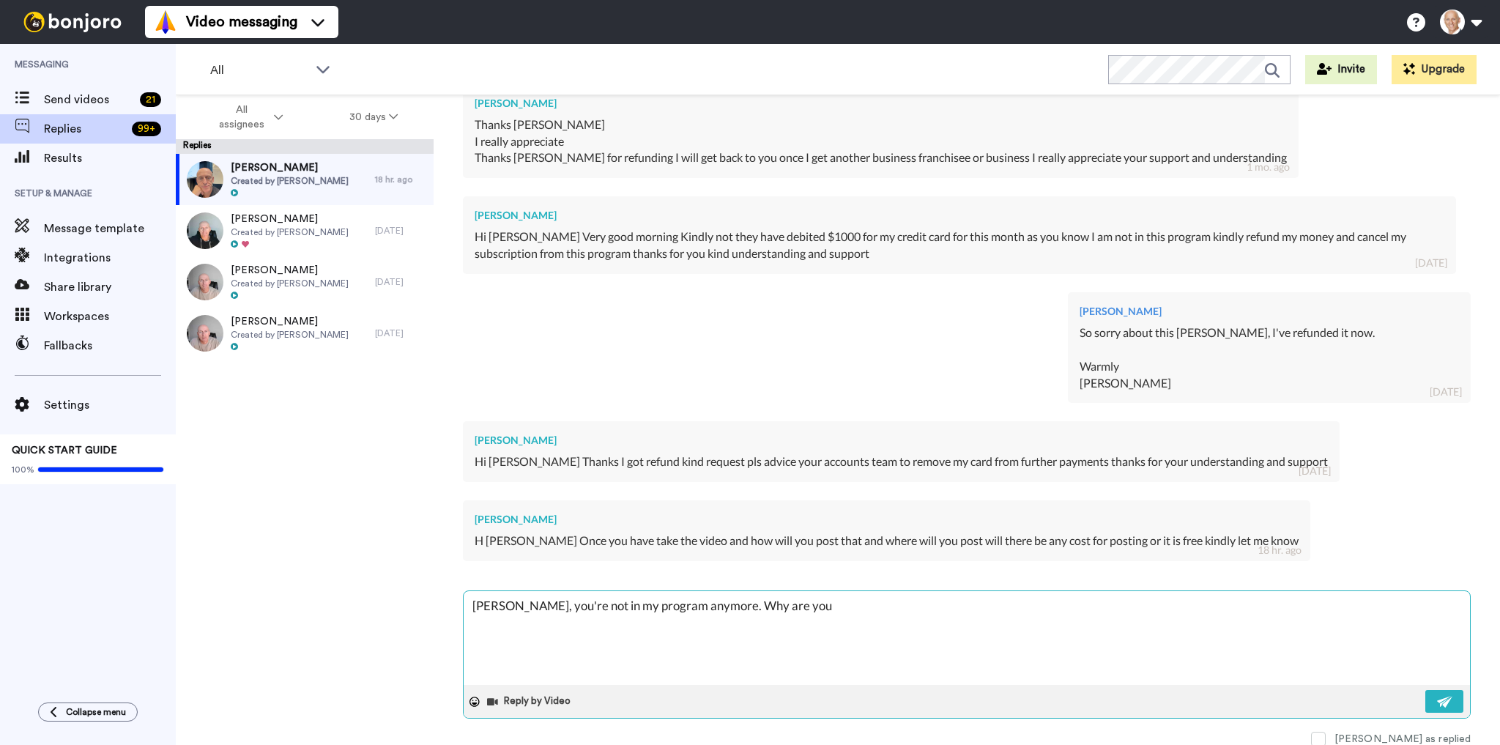
type textarea "[PERSON_NAME], you're not in my program anymore. Why are you a"
type textarea "x"
type textarea "[PERSON_NAME], you're not in my program anymore. Why are you as"
type textarea "x"
type textarea "[PERSON_NAME], you're not in my program anymore. Why are you ask"
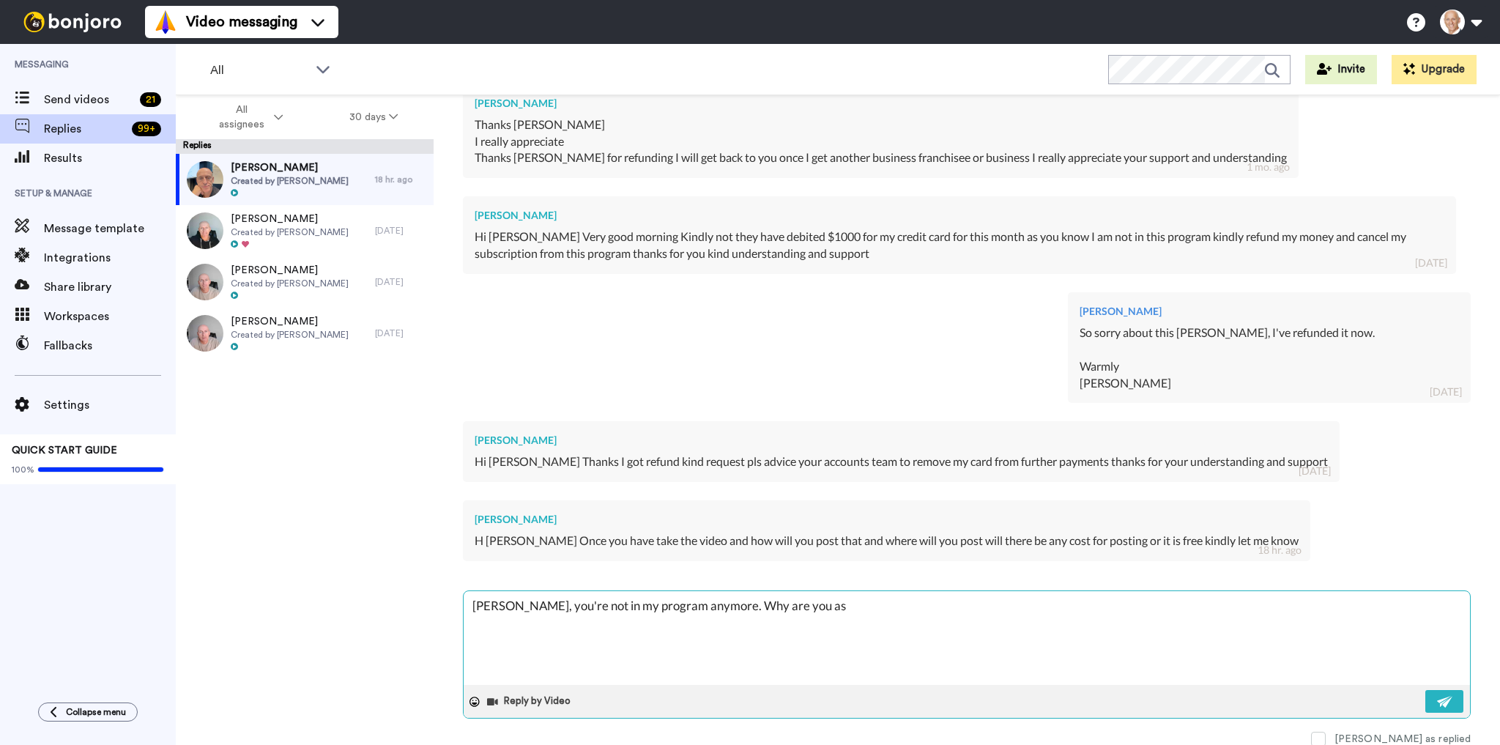
type textarea "x"
type textarea "[PERSON_NAME], you're not in my program anymore. Why are you aski"
type textarea "x"
type textarea "[PERSON_NAME], you're not in my program anymore. Why are you askin"
type textarea "x"
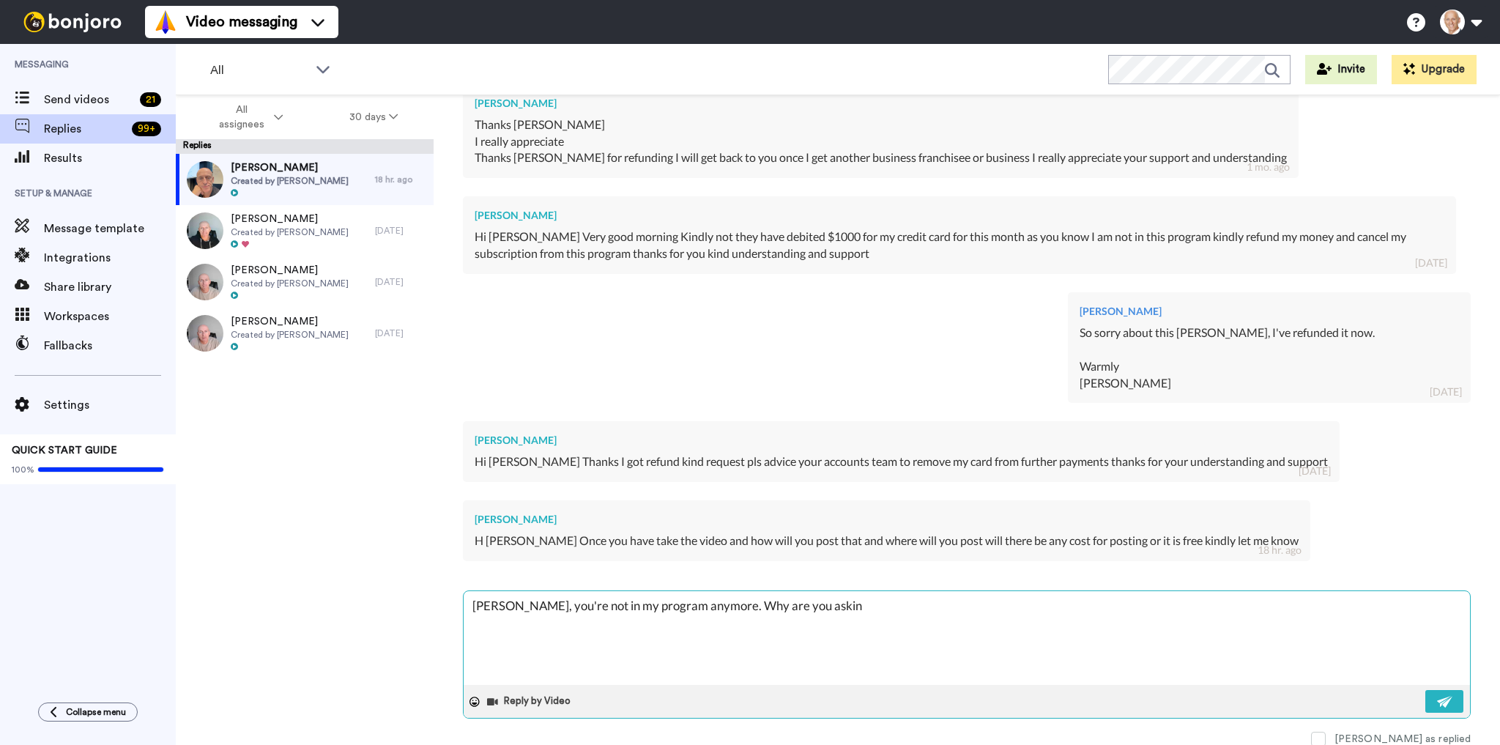
type textarea "[PERSON_NAME], you're not in my program anymore. Why are you asking"
type textarea "x"
type textarea "[PERSON_NAME], you're not in my program anymore. Why are you asking"
type textarea "x"
type textarea "[PERSON_NAME], you're not in my program anymore. Why are you asking ty"
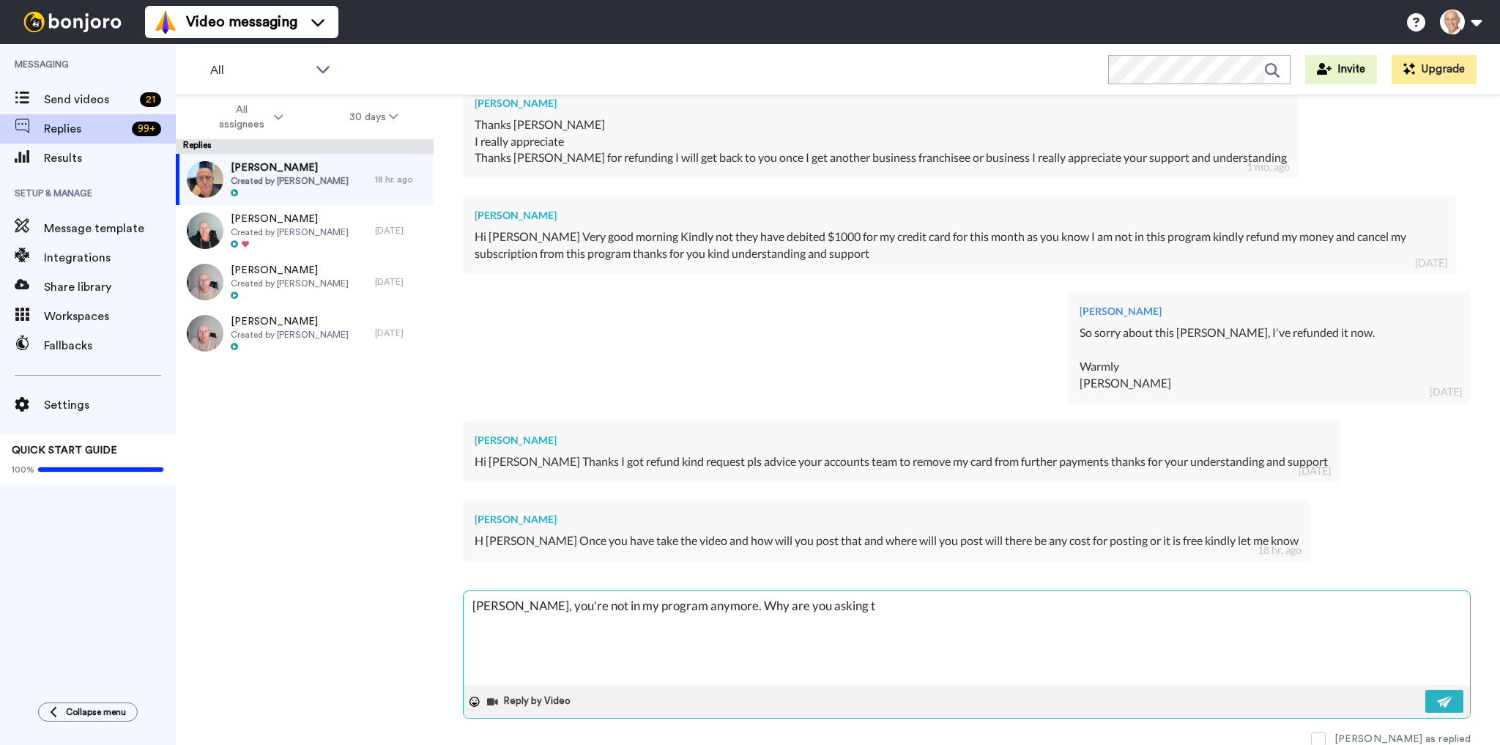
type textarea "x"
type textarea "[PERSON_NAME], you're not in my program anymore. Why are you asking tyi"
type textarea "x"
type textarea "[PERSON_NAME], you're not in my program anymore. Why are you asking tyis"
type textarea "x"
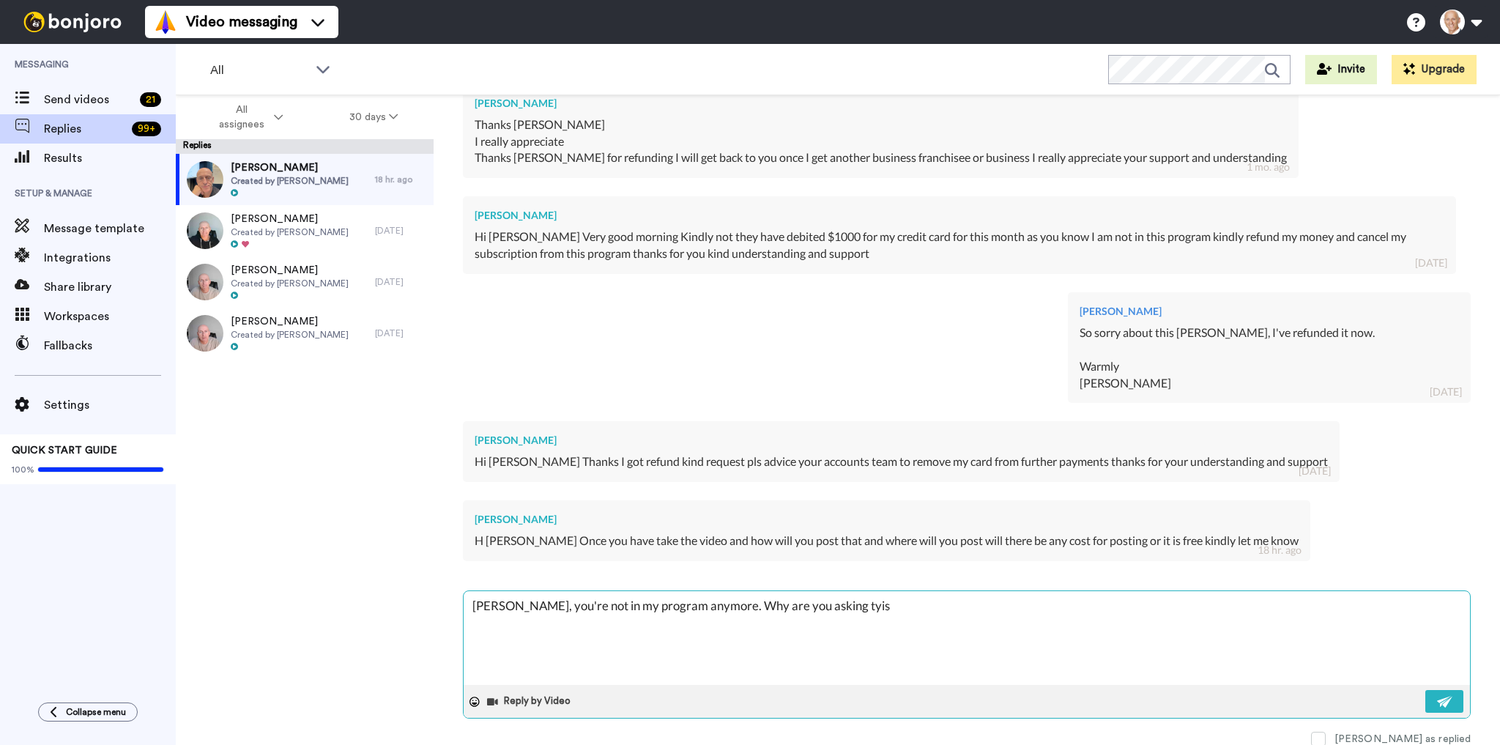
type textarea "[PERSON_NAME], you're not in my program anymore. Why are you asking tyis?"
type textarea "x"
type textarea "[PERSON_NAME], you're not in my program anymore. Why are you asking tyis"
type textarea "x"
type textarea "[PERSON_NAME], you're not in my program anymore. Why are you asking tyi"
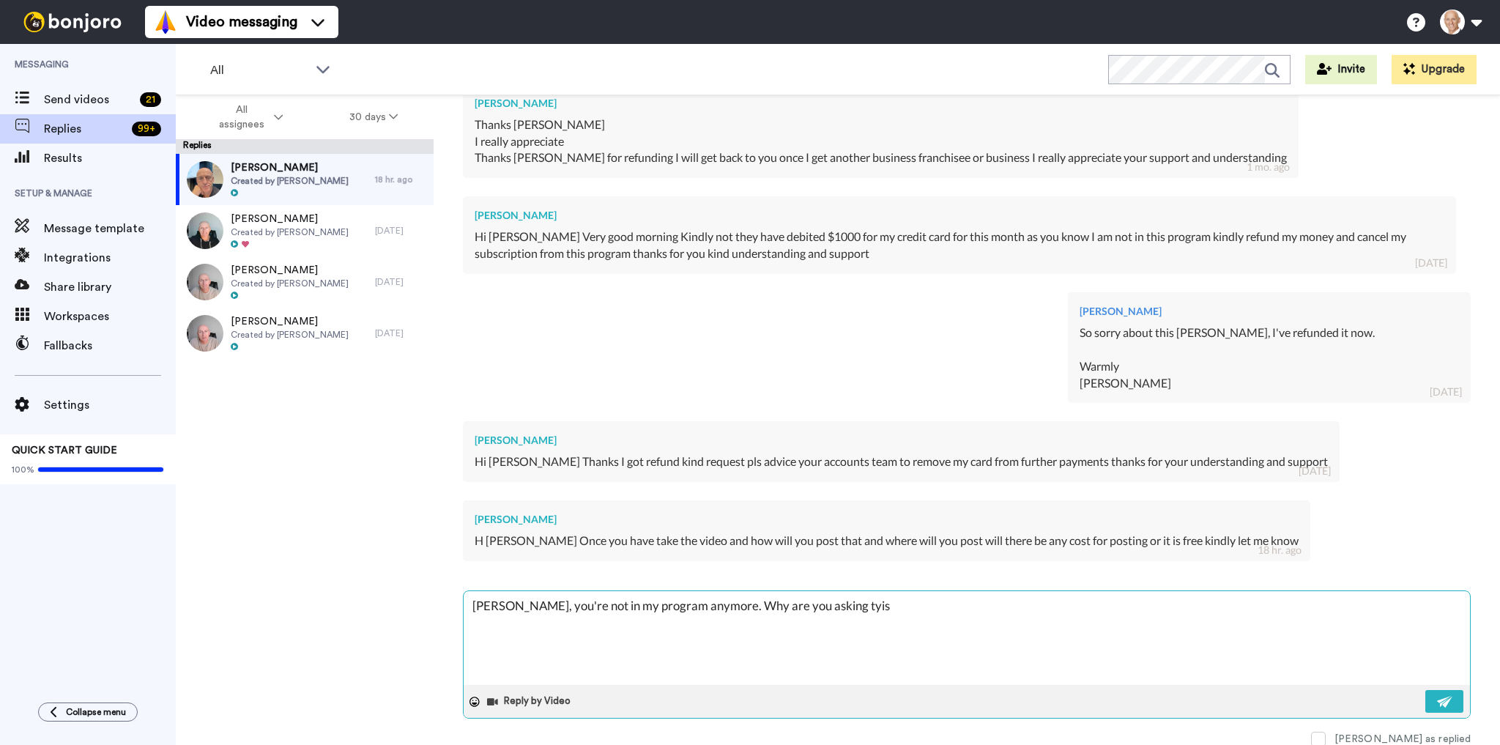
type textarea "x"
type textarea "[PERSON_NAME], you're not in my program anymore. Why are you asking ty"
type textarea "x"
type textarea "[PERSON_NAME], you're not in my program anymore. Why are you asking t"
type textarea "x"
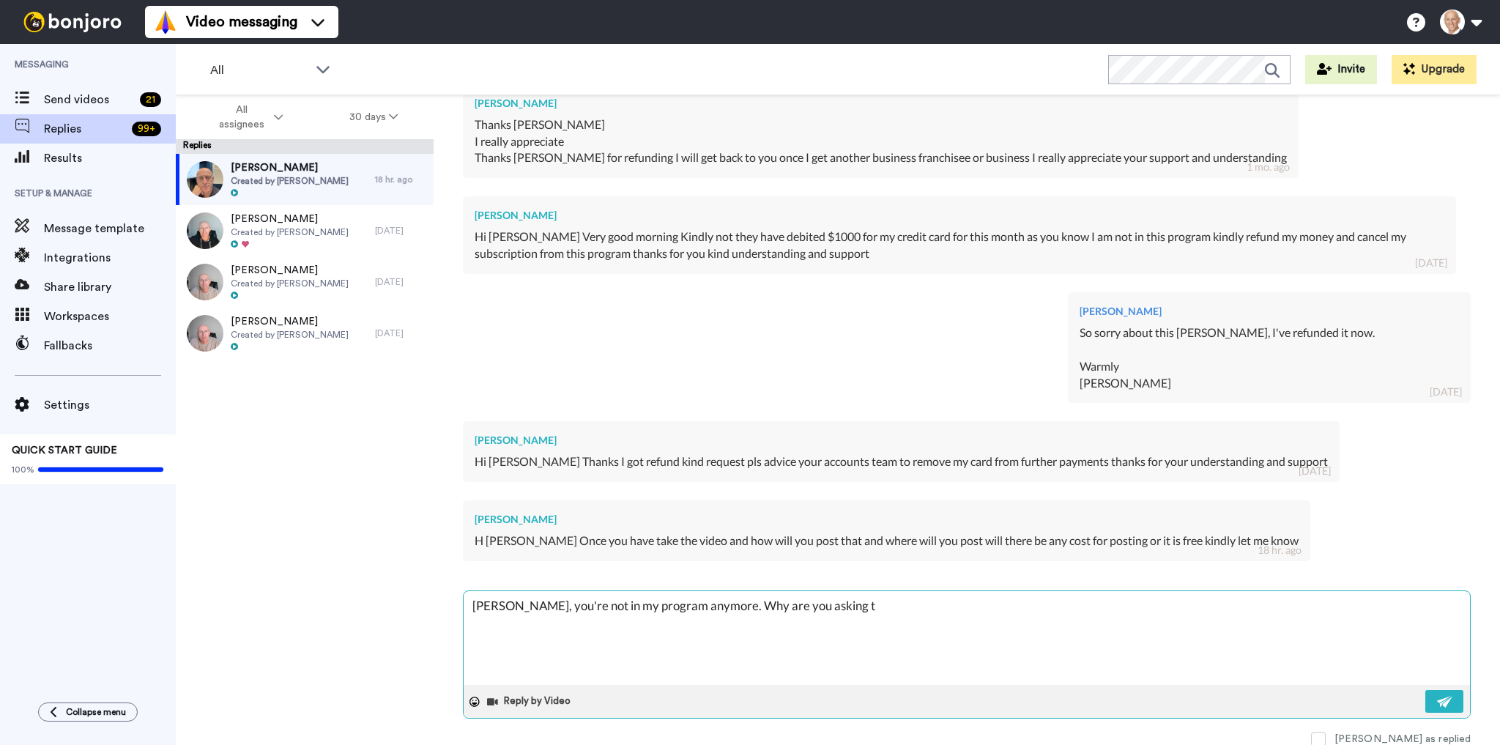
type textarea "[PERSON_NAME], you're not in my program anymore. Why are you asking th"
type textarea "x"
type textarea "[PERSON_NAME], you're not in my program anymore. Why are you asking thi"
type textarea "x"
type textarea "[PERSON_NAME], you're not in my program anymore. Why are you asking this"
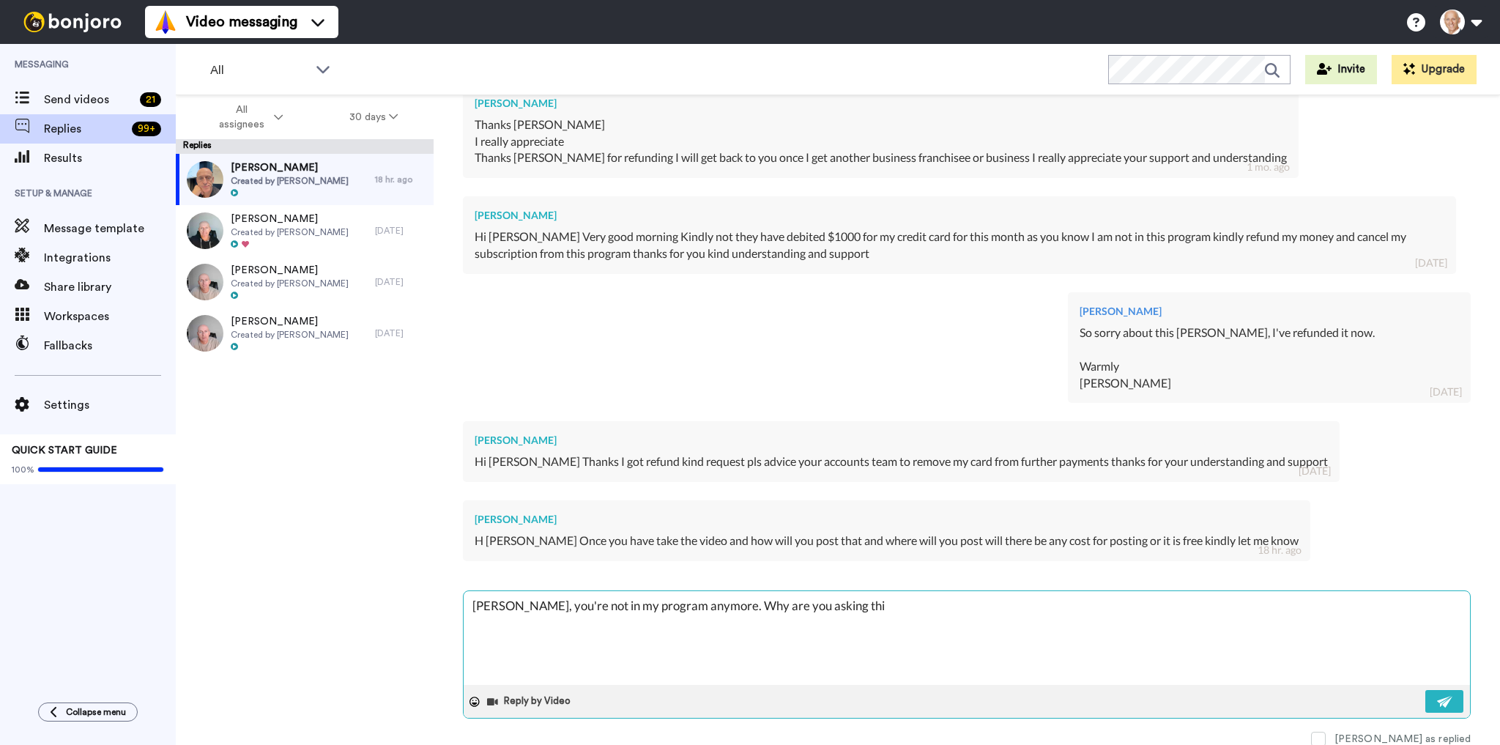
type textarea "x"
type textarea "[PERSON_NAME], you're not in my program anymore. Why are you asking this?"
type textarea "x"
type textarea "[PERSON_NAME], you're not in my program anymore. Why are you asking this?"
click at [1440, 697] on img at bounding box center [1445, 702] width 16 height 12
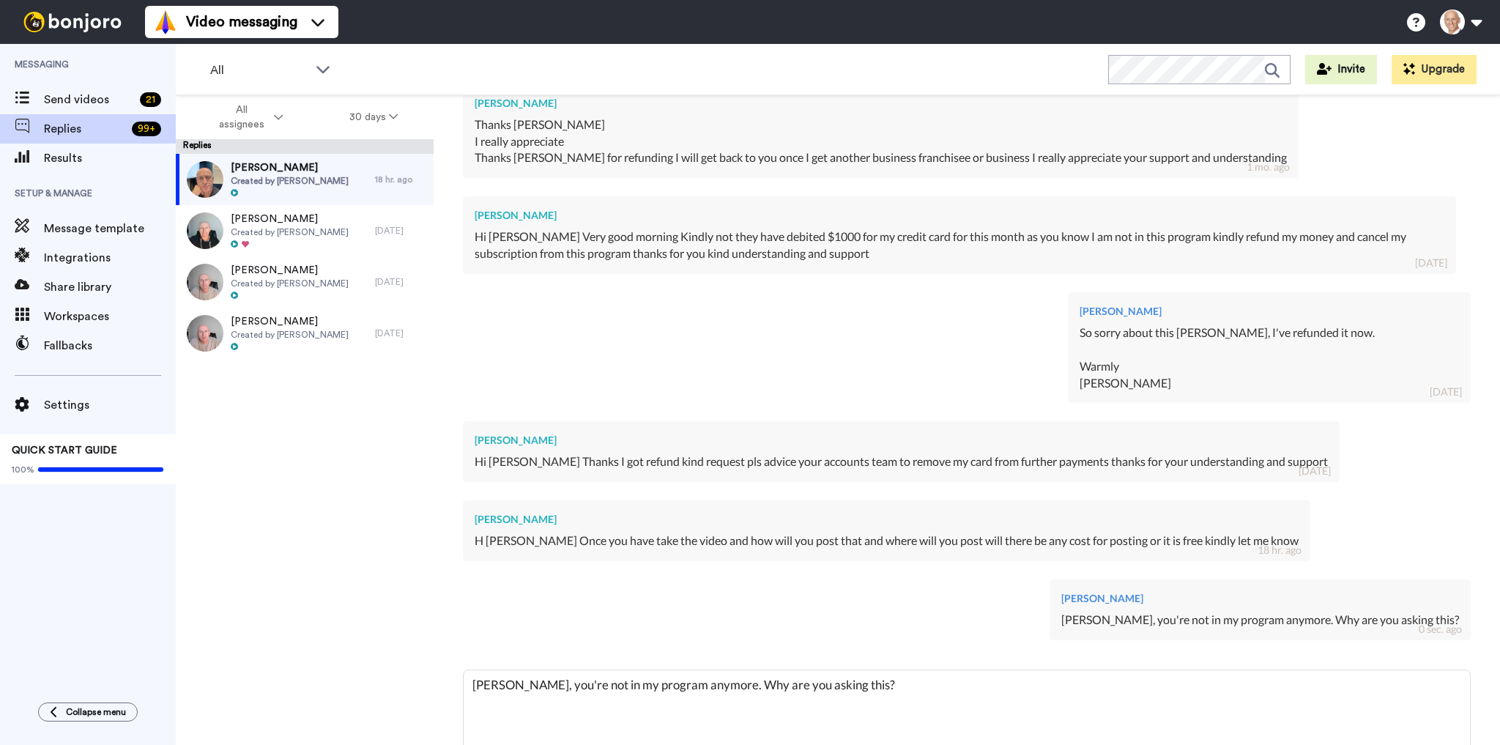
type textarea "x"
